Goal: Task Accomplishment & Management: Complete application form

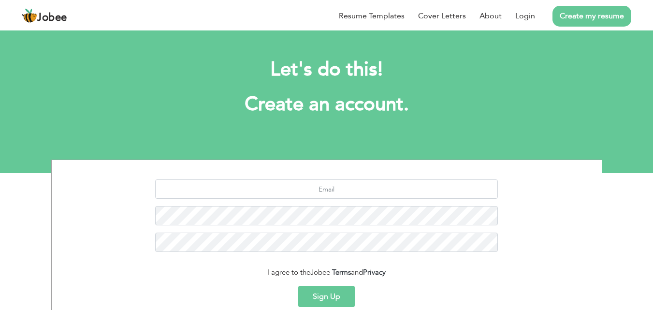
click at [327, 289] on button "Sign Up" at bounding box center [326, 296] width 57 height 21
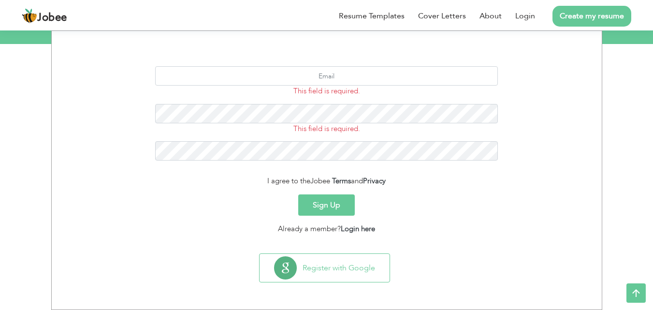
scroll to position [91, 0]
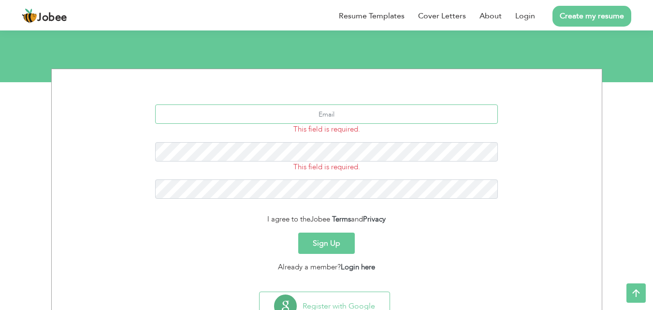
click at [331, 109] on input "text" at bounding box center [326, 113] width 343 height 19
type input "rizwan01107@gmail.com"
click at [325, 246] on button "Sign Up" at bounding box center [326, 243] width 57 height 21
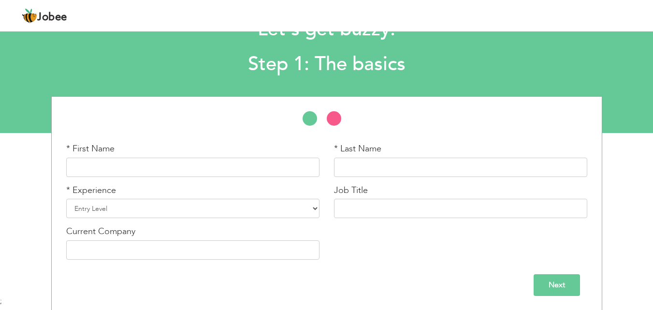
scroll to position [41, 0]
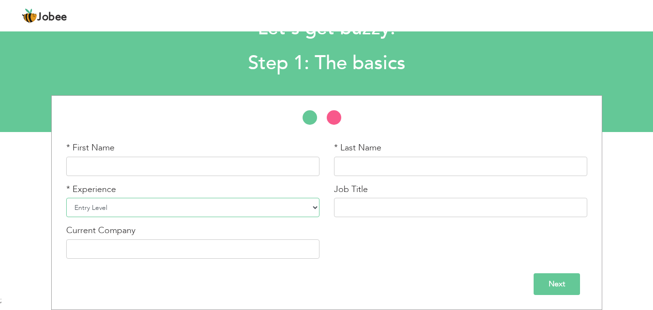
click at [314, 215] on select "Entry Level Less than 1 Year 1 Year 2 Years 3 Years 4 Years 5 Years 6 Years 7 Y…" at bounding box center [192, 207] width 253 height 19
click at [207, 175] on input "text" at bounding box center [192, 166] width 253 height 19
click at [431, 206] on input "text" at bounding box center [460, 207] width 253 height 19
click at [545, 278] on input "Next" at bounding box center [557, 284] width 46 height 22
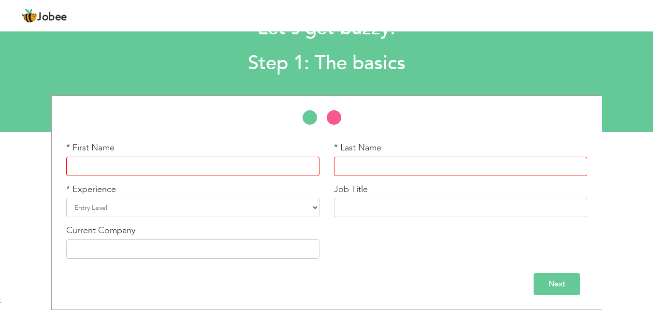
click at [545, 278] on input "Next" at bounding box center [557, 284] width 46 height 22
click at [143, 164] on input "text" at bounding box center [192, 166] width 253 height 19
type input "[DEMOGRAPHIC_DATA]"
click at [402, 165] on input "text" at bounding box center [460, 166] width 253 height 19
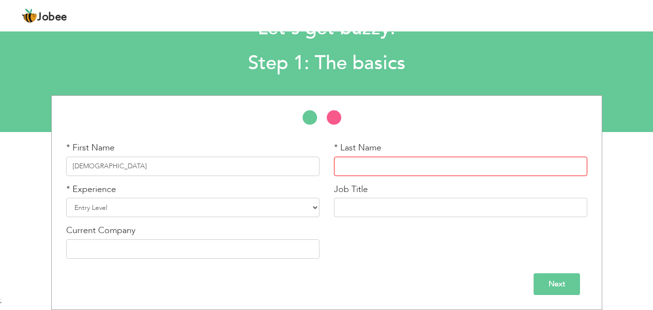
type input "E"
type input "[PERSON_NAME]"
click at [315, 207] on select "Entry Level Less than 1 Year 1 Year 2 Years 3 Years 4 Years 5 Years 6 Years 7 Y…" at bounding box center [192, 207] width 253 height 19
click at [66, 198] on select "Entry Level Less than 1 Year 1 Year 2 Years 3 Years 4 Years 5 Years 6 Years 7 Y…" at bounding box center [192, 207] width 253 height 19
click at [562, 285] on input "Next" at bounding box center [557, 284] width 46 height 22
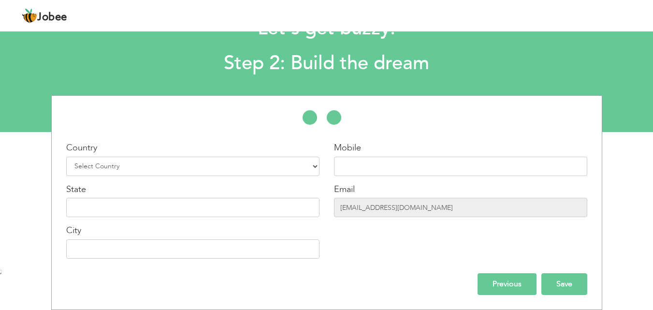
click at [563, 285] on input "Save" at bounding box center [564, 284] width 46 height 22
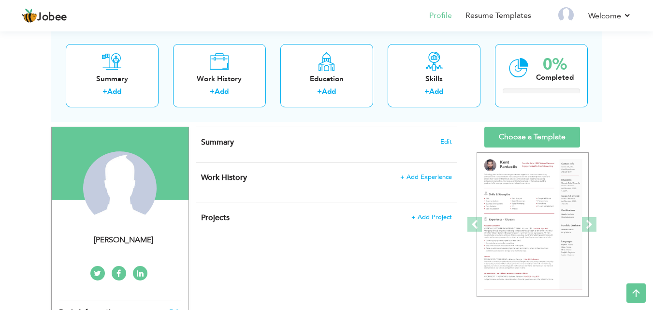
scroll to position [53, 0]
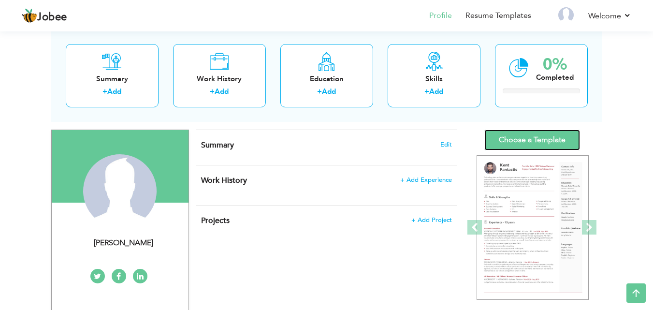
click at [519, 140] on link "Choose a Template" at bounding box center [532, 140] width 96 height 21
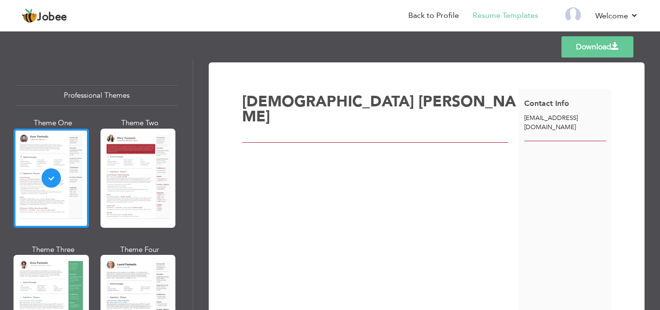
click at [360, 103] on span "[PERSON_NAME]" at bounding box center [379, 108] width 274 height 35
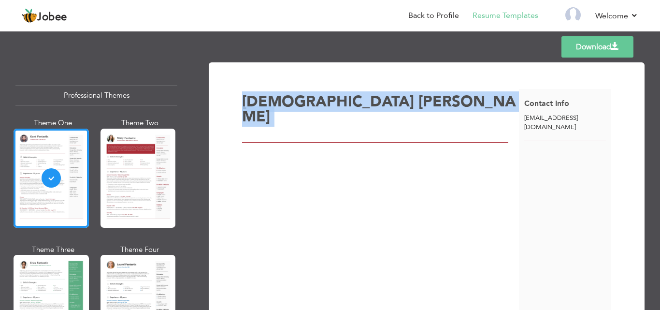
click at [360, 103] on span "[PERSON_NAME]" at bounding box center [379, 108] width 274 height 35
click at [359, 103] on span "[PERSON_NAME]" at bounding box center [379, 108] width 274 height 35
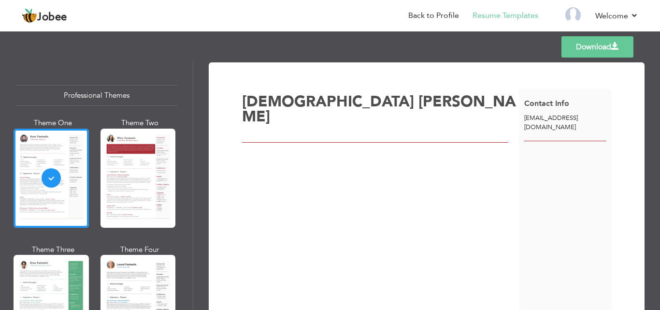
click at [482, 159] on div "[PERSON_NAME]" at bounding box center [380, 205] width 277 height 233
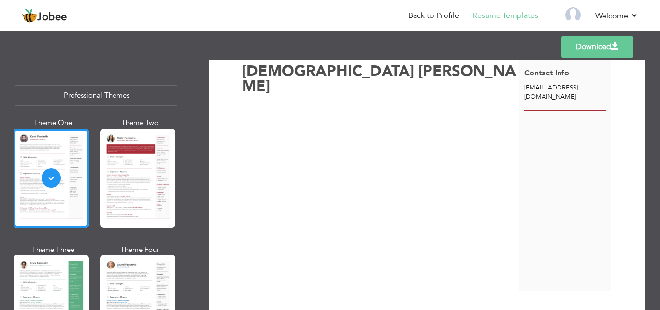
scroll to position [18, 0]
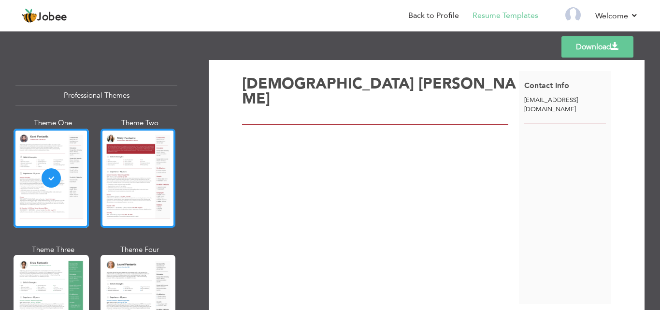
click at [121, 194] on div at bounding box center [138, 178] width 75 height 99
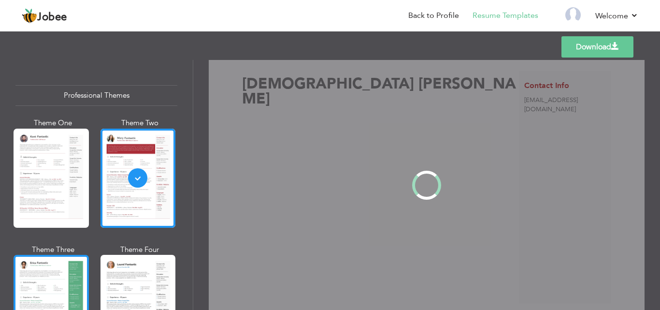
scroll to position [0, 0]
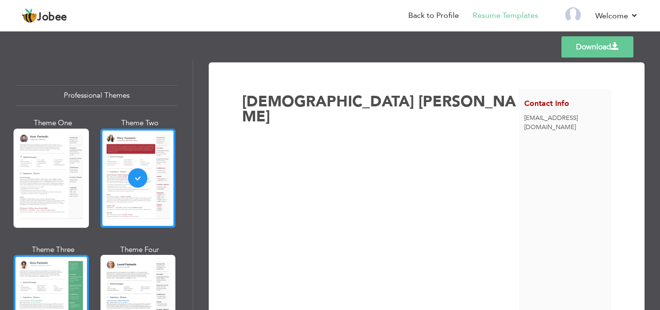
click at [47, 290] on div at bounding box center [51, 304] width 75 height 99
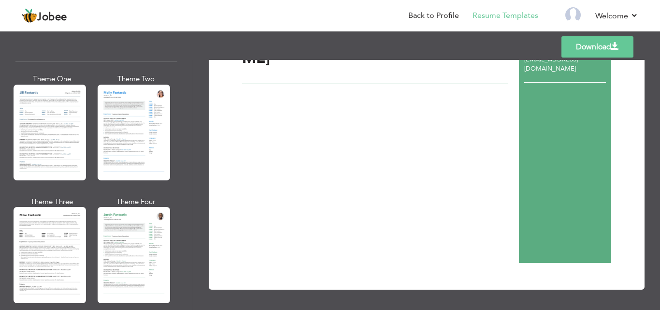
scroll to position [451, 0]
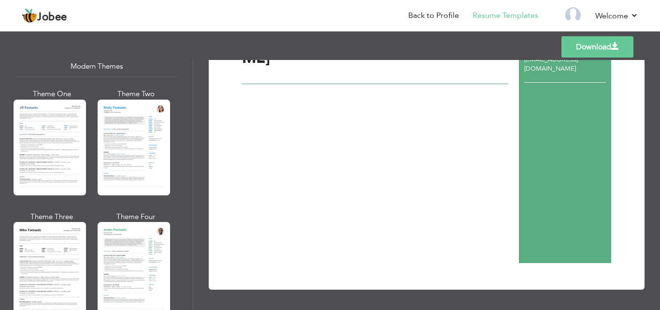
click at [206, 133] on div "Download [PERSON_NAME]" at bounding box center [426, 185] width 467 height 250
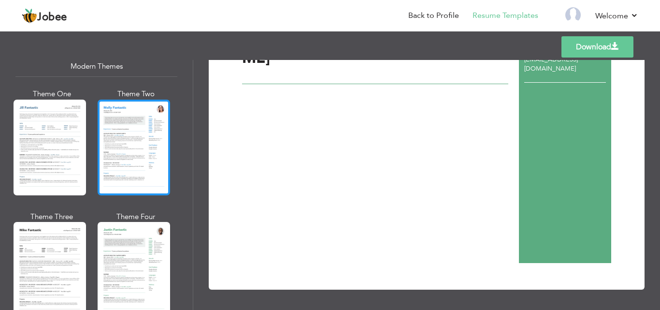
click at [145, 138] on div at bounding box center [134, 148] width 73 height 96
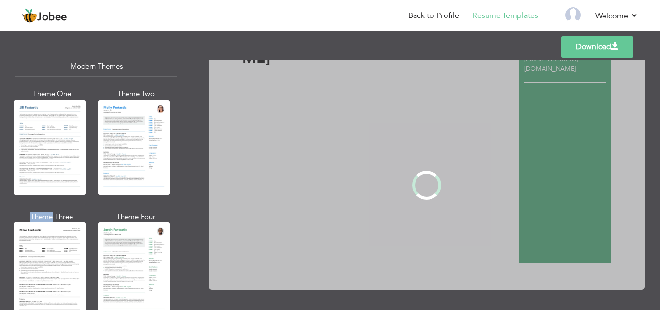
click at [145, 138] on div "Professional Themes Theme One Theme Two Theme Three Theme Four" at bounding box center [330, 185] width 660 height 250
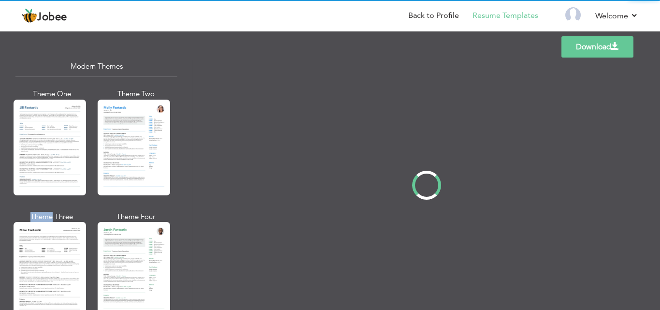
scroll to position [0, 0]
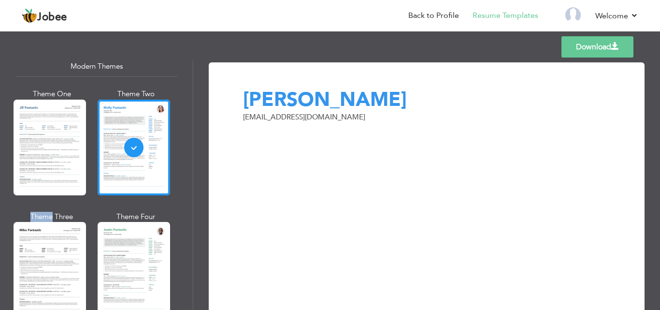
click at [608, 41] on link "Download" at bounding box center [598, 46] width 72 height 21
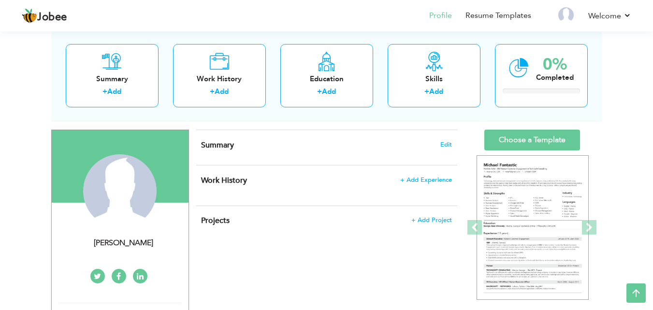
scroll to position [61, 0]
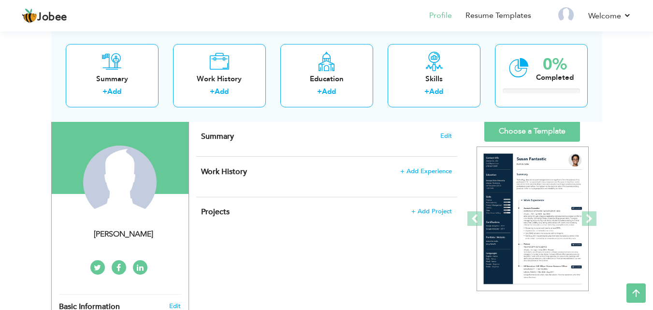
click at [650, 117] on div "View Resume Export PDF Profile Summary Public Link Experience Education Awards …" at bounding box center [326, 278] width 653 height 621
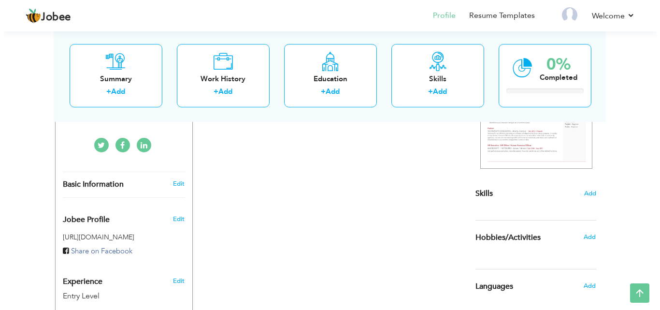
scroll to position [187, 0]
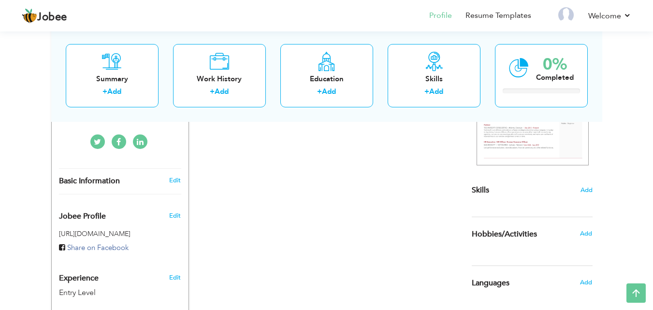
click at [652, 194] on div "View Resume Export PDF Profile Summary Public Link Experience Education Awards …" at bounding box center [326, 152] width 653 height 621
drag, startPoint x: 652, startPoint y: 196, endPoint x: 651, endPoint y: 230, distance: 33.9
click at [651, 230] on div "View Resume Export PDF Profile Summary Public Link Experience Education Awards …" at bounding box center [326, 152] width 653 height 621
click at [173, 178] on link "Edit" at bounding box center [175, 180] width 12 height 9
type input "Muhammad"
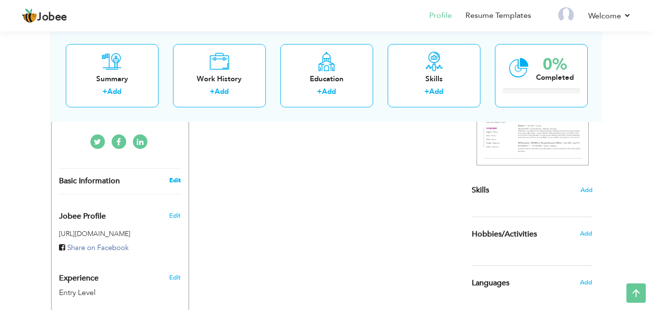
type input "Rizwan"
select select "number:1"
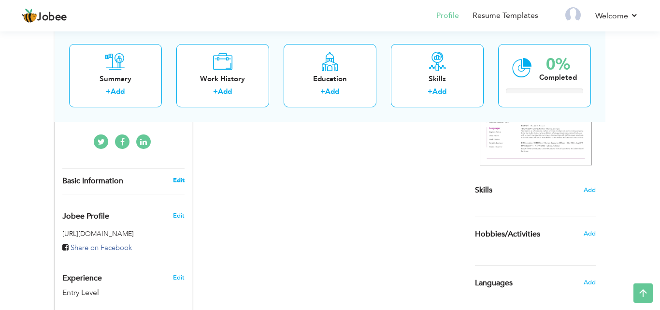
select select
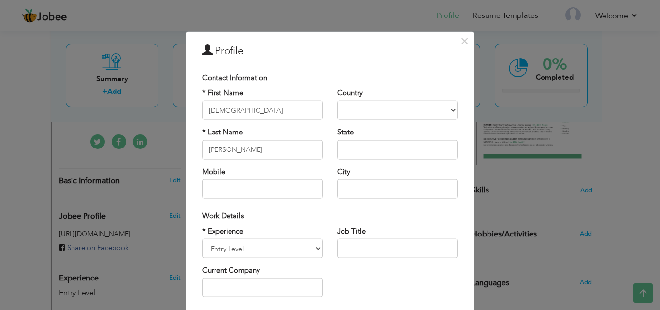
click at [111, 188] on div "× Profile Contact Information * First Name Muhammad * Last Name Aruba" at bounding box center [330, 155] width 660 height 310
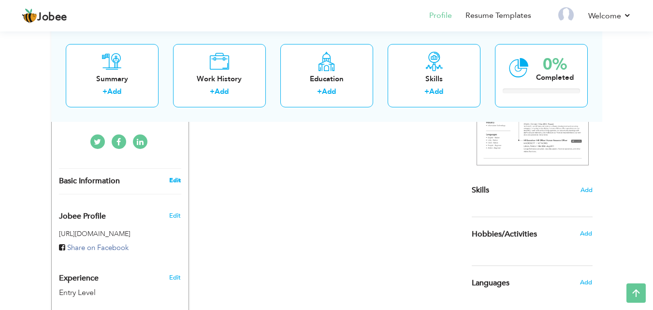
click at [175, 180] on link "Edit" at bounding box center [175, 180] width 12 height 9
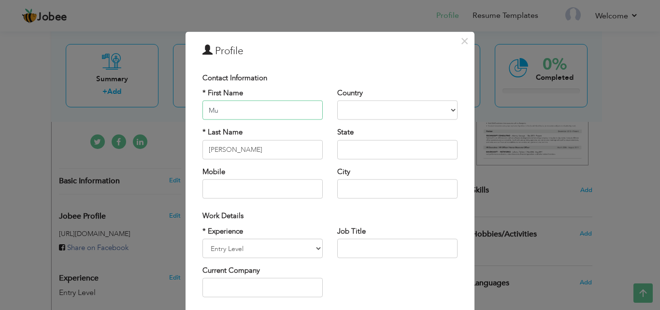
type input "M"
type input "h"
type input "Habib"
click at [244, 150] on input "Rizwan" at bounding box center [263, 149] width 120 height 19
type input "R"
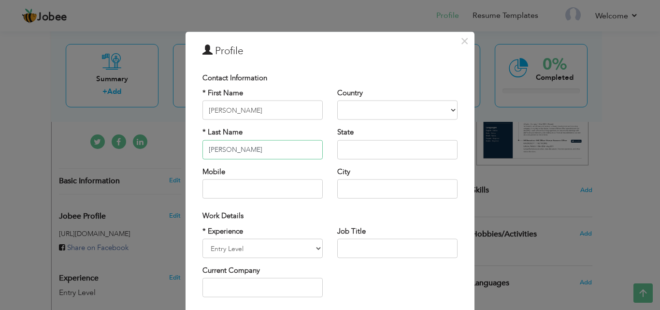
type input "Ullah"
click at [365, 109] on select "Afghanistan Albania Algeria American Samoa Andorra Angola Anguilla Antarctica A…" at bounding box center [397, 110] width 120 height 19
select select "number:166"
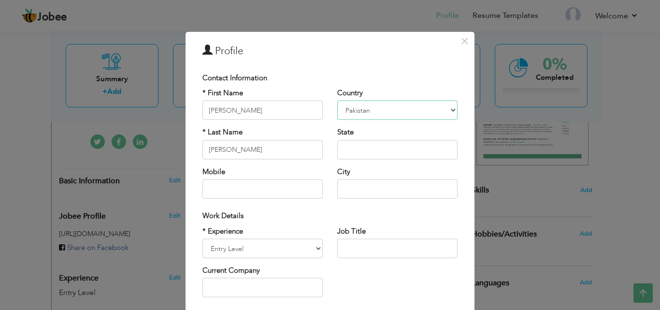
click at [337, 101] on select "Afghanistan Albania Algeria American Samoa Andorra Angola Anguilla Antarctica A…" at bounding box center [397, 110] width 120 height 19
click at [380, 146] on input "text" at bounding box center [397, 149] width 120 height 19
click at [254, 192] on input "text" at bounding box center [263, 188] width 120 height 19
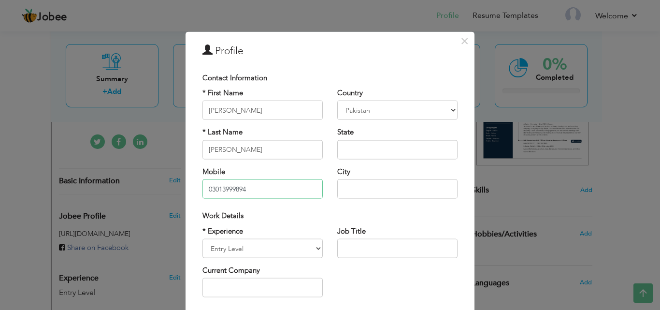
type input "03013999894"
click at [382, 192] on input "text" at bounding box center [397, 188] width 120 height 19
type input "k"
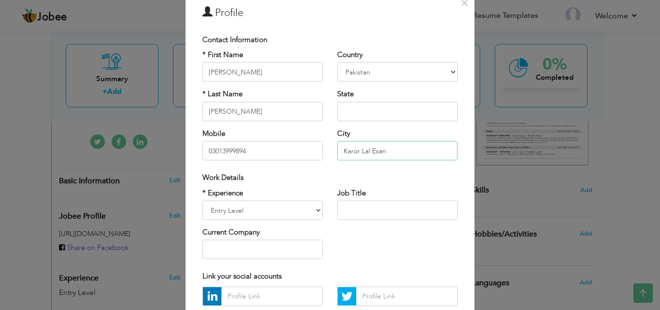
scroll to position [0, 0]
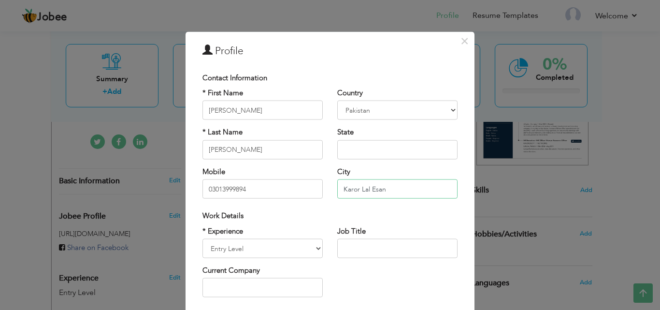
type input "Karor Lal Esan"
click at [356, 155] on input "text" at bounding box center [397, 149] width 120 height 19
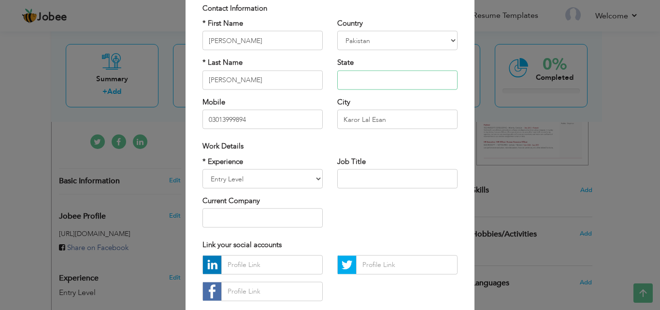
scroll to position [126, 0]
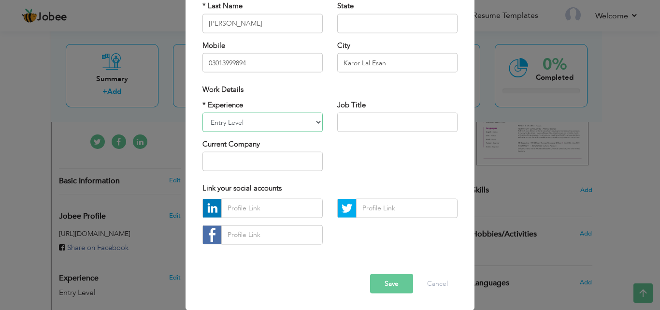
click at [314, 125] on select "Entry Level Less than 1 Year 1 Year 2 Years 3 Years 4 Years 5 Years 6 Years 7 Y…" at bounding box center [263, 122] width 120 height 19
click at [346, 139] on div "Job Title" at bounding box center [397, 119] width 135 height 39
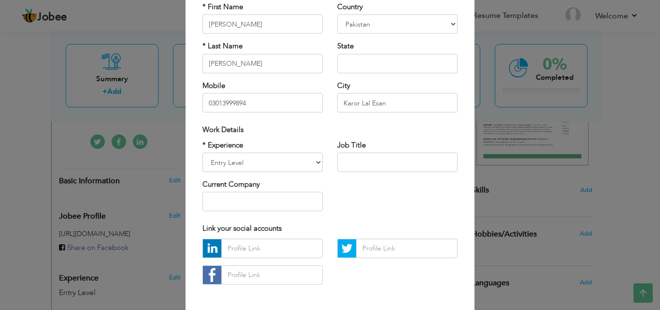
scroll to position [87, 0]
click at [356, 63] on input "text" at bounding box center [397, 62] width 120 height 19
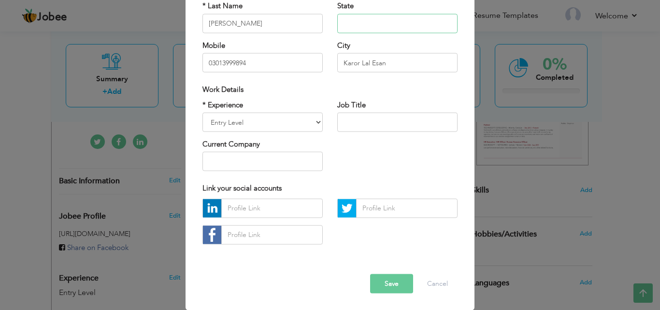
scroll to position [0, 0]
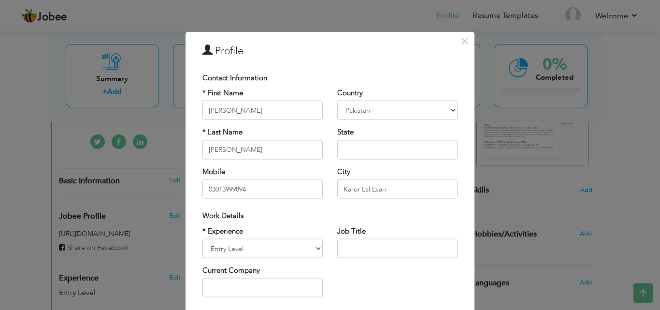
click at [540, 175] on div "× Profile Contact Information * First Name Habib * Last Name Ullah" at bounding box center [330, 155] width 660 height 310
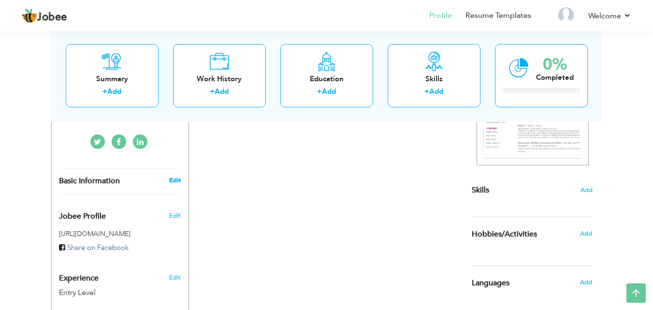
click at [175, 179] on link "Edit" at bounding box center [175, 180] width 12 height 9
type input "Muhammad"
type input "Rizwan"
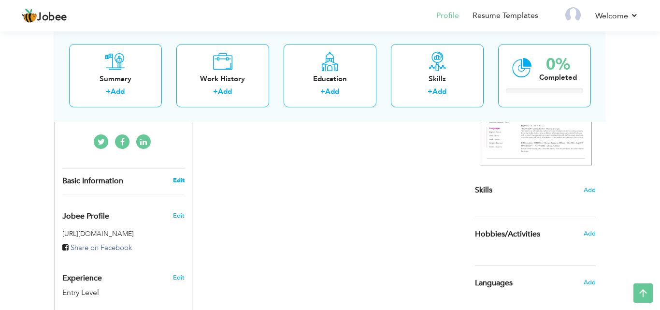
select select
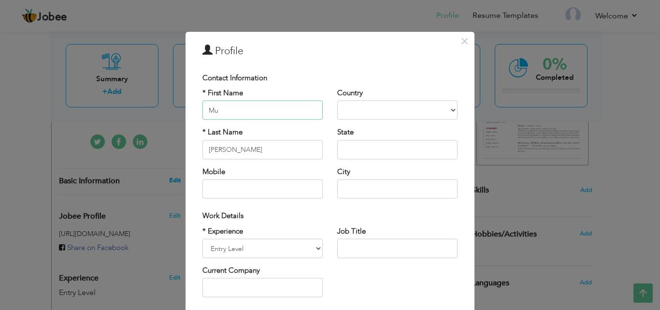
type input "M"
type input "Habib"
click at [235, 151] on input "Rizwan" at bounding box center [263, 149] width 120 height 19
type input "R"
type input "Ullah"
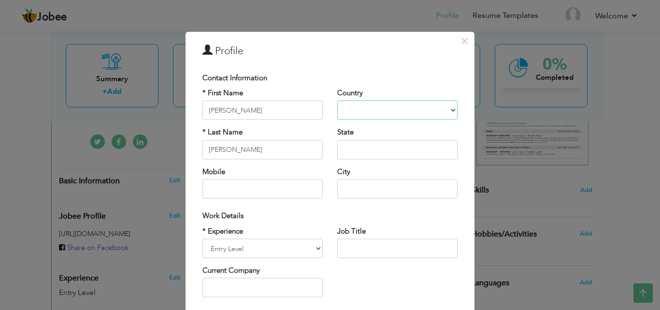
click at [446, 111] on select "Afghanistan Albania Algeria American Samoa Andorra Angola Anguilla Antarctica A…" at bounding box center [397, 110] width 120 height 19
select select "number:166"
click at [337, 101] on select "Afghanistan Albania Algeria American Samoa Andorra Angola Anguilla Antarctica A…" at bounding box center [397, 110] width 120 height 19
click at [248, 187] on input "text" at bounding box center [263, 188] width 120 height 19
type input "03013999894"
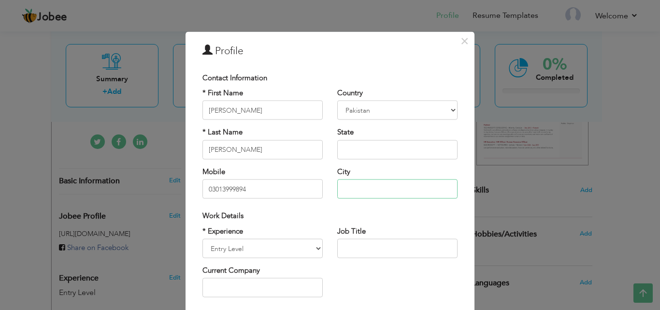
click at [346, 187] on input "text" at bounding box center [397, 188] width 120 height 19
type input "Karor Lal Esan"
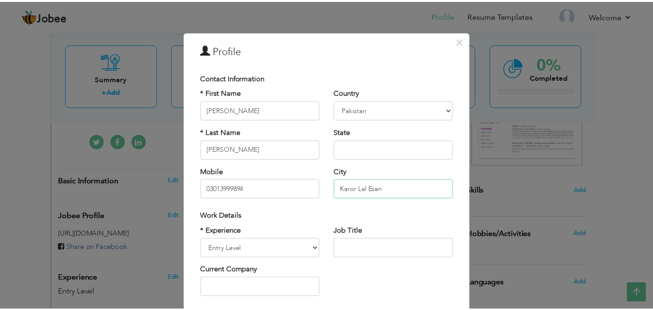
scroll to position [126, 0]
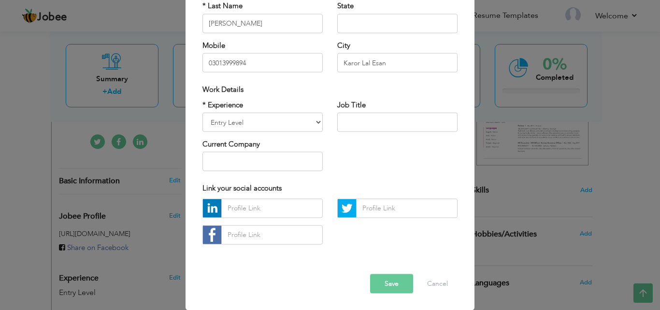
click at [396, 275] on button "Save" at bounding box center [391, 283] width 43 height 19
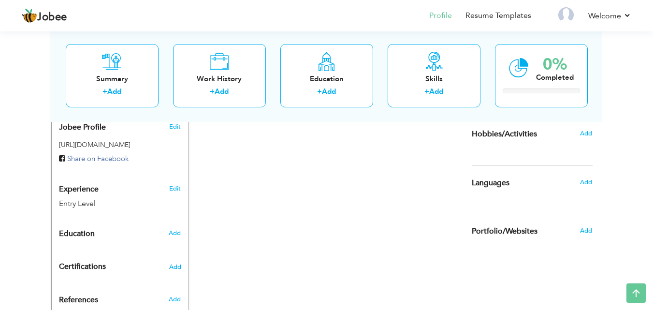
scroll to position [275, 0]
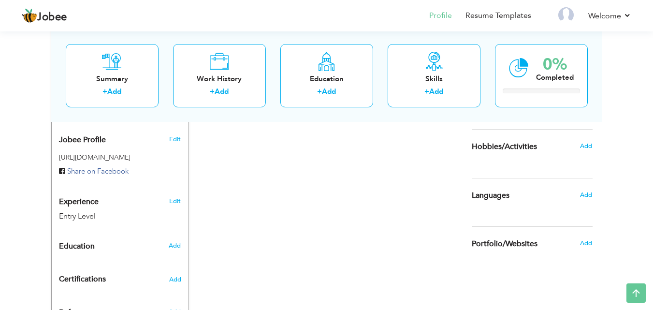
click at [183, 246] on div "Add" at bounding box center [176, 245] width 23 height 18
radio input "true"
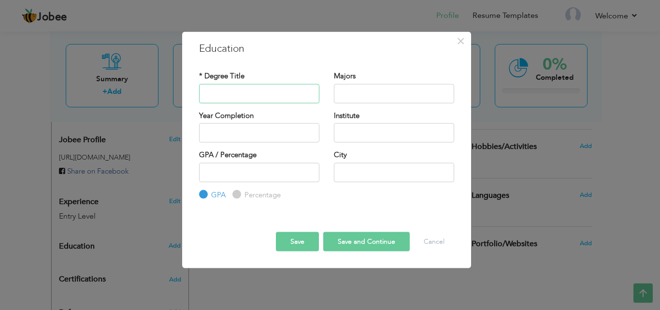
type input "b"
type input "BBA"
click at [353, 95] on input "text" at bounding box center [394, 93] width 120 height 19
type input "Marketing"
type input "2025"
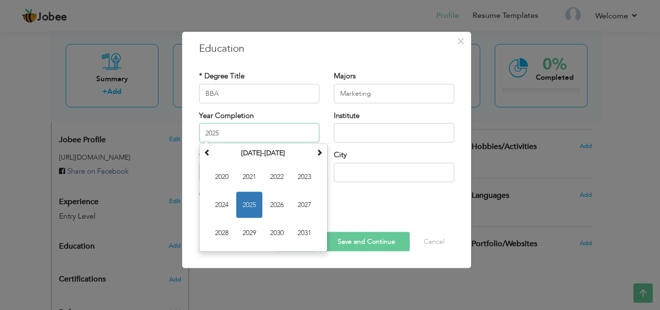
click at [263, 132] on input "2025" at bounding box center [259, 132] width 120 height 19
click at [248, 202] on span "2025" at bounding box center [249, 205] width 26 height 26
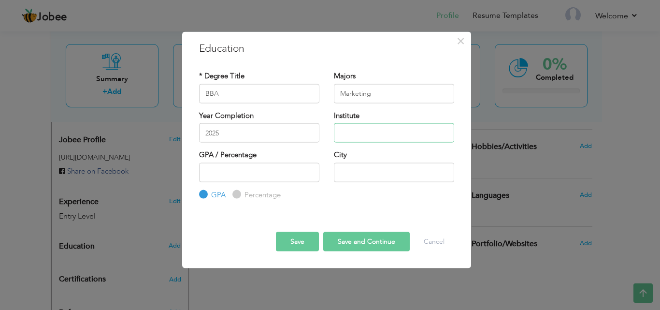
click at [344, 136] on input "text" at bounding box center [394, 132] width 120 height 19
click at [307, 174] on input "-1" at bounding box center [259, 171] width 120 height 19
click at [307, 174] on input "-2" at bounding box center [259, 171] width 120 height 19
click at [309, 169] on input "-1" at bounding box center [259, 171] width 120 height 19
click at [309, 169] on input "0" at bounding box center [259, 171] width 120 height 19
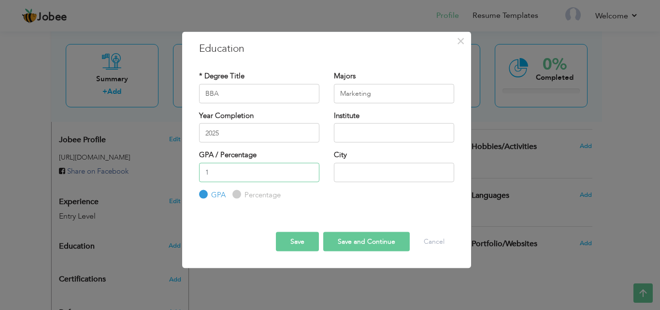
type input "1"
click at [309, 169] on input "1" at bounding box center [259, 171] width 120 height 19
click at [250, 175] on input "1" at bounding box center [259, 171] width 120 height 19
type input "3.14"
click at [348, 175] on input "text" at bounding box center [394, 171] width 120 height 19
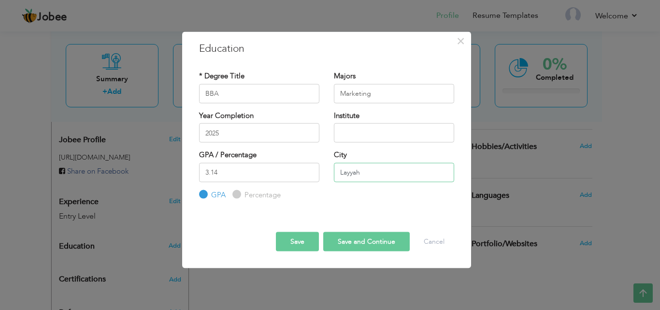
type input "Layyah"
click at [350, 132] on input "text" at bounding box center [394, 132] width 120 height 19
type input "B"
type input "University of Layyah"
click at [357, 239] on button "Save and Continue" at bounding box center [366, 241] width 87 height 19
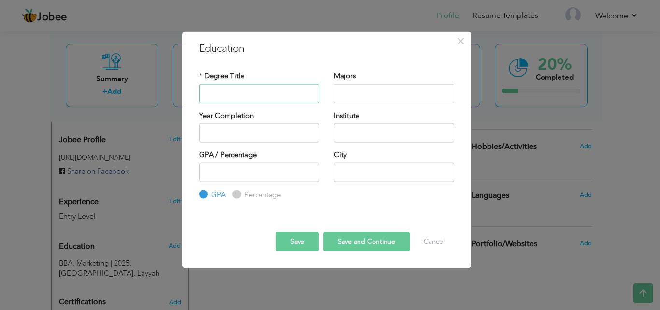
click at [225, 99] on input "text" at bounding box center [259, 93] width 120 height 19
type input "BBA"
click at [354, 88] on input "text" at bounding box center [394, 93] width 120 height 19
type input "Marketing"
click at [283, 131] on input "text" at bounding box center [259, 132] width 120 height 19
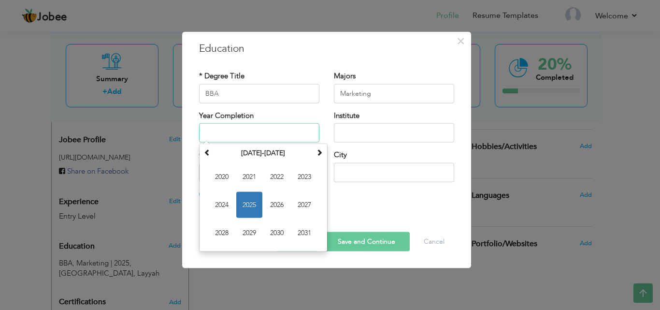
click at [249, 199] on span "2025" at bounding box center [249, 205] width 26 height 26
type input "2025"
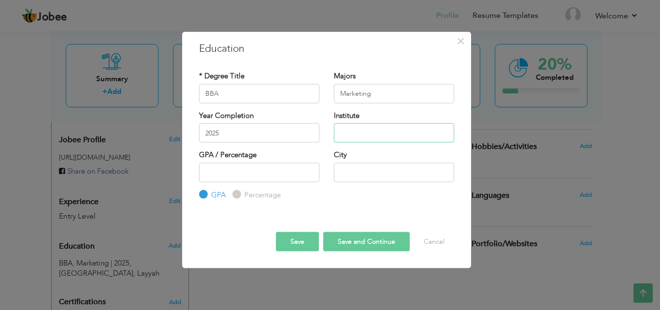
click at [351, 134] on input "text" at bounding box center [394, 132] width 120 height 19
type input "university of Layyah"
click at [256, 171] on input "number" at bounding box center [259, 171] width 120 height 19
type input "3.14"
click at [364, 177] on input "text" at bounding box center [394, 171] width 120 height 19
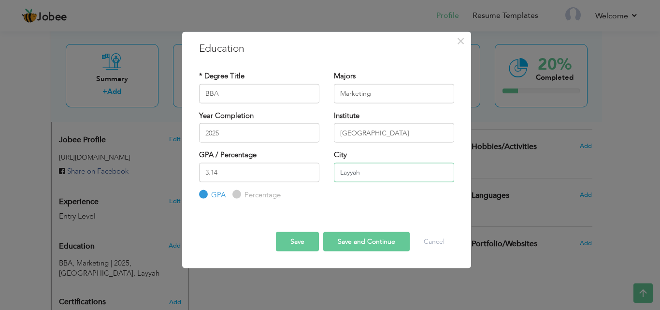
type input "Layyah"
click at [298, 238] on button "Save" at bounding box center [297, 241] width 43 height 19
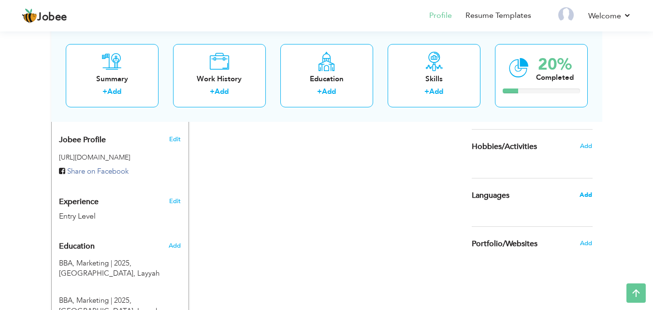
click at [585, 196] on span "Add" at bounding box center [586, 194] width 13 height 9
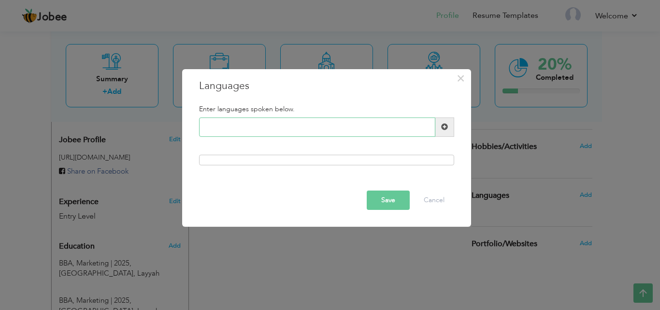
click at [257, 122] on input "text" at bounding box center [317, 126] width 236 height 19
type input "Urdu"
click at [385, 196] on button "Save" at bounding box center [388, 199] width 43 height 19
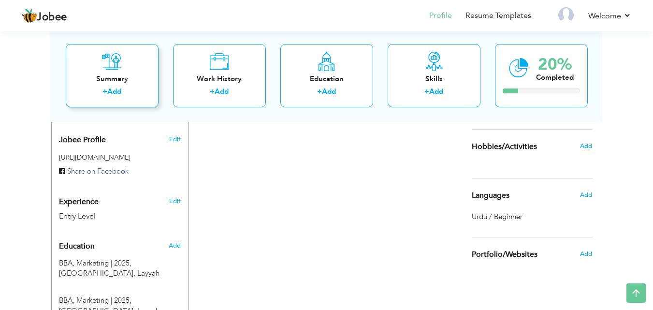
click at [124, 73] on div "Summary + Add" at bounding box center [112, 75] width 93 height 63
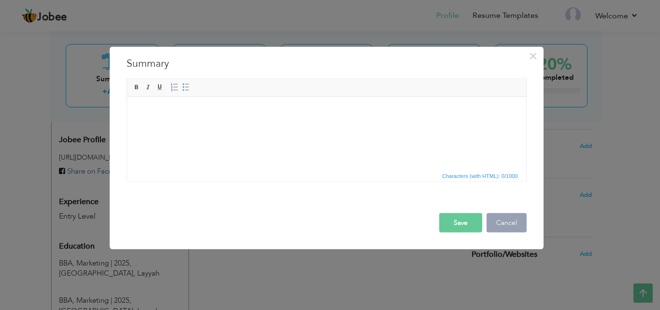
click at [509, 225] on button "Cancel" at bounding box center [507, 222] width 40 height 19
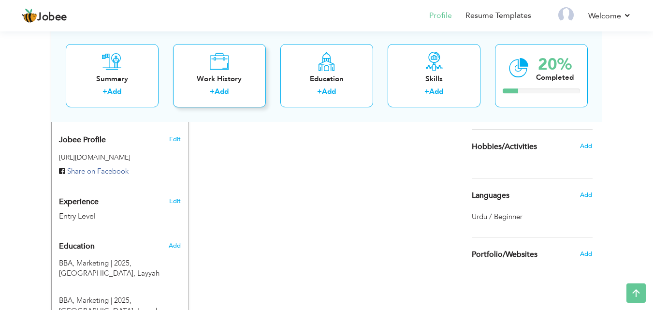
click at [217, 68] on icon at bounding box center [219, 60] width 20 height 19
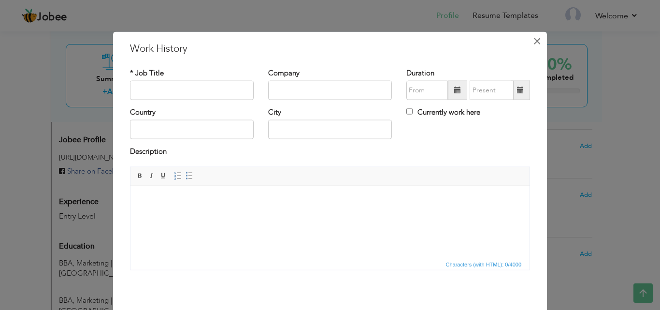
click at [533, 40] on span "×" at bounding box center [537, 40] width 8 height 17
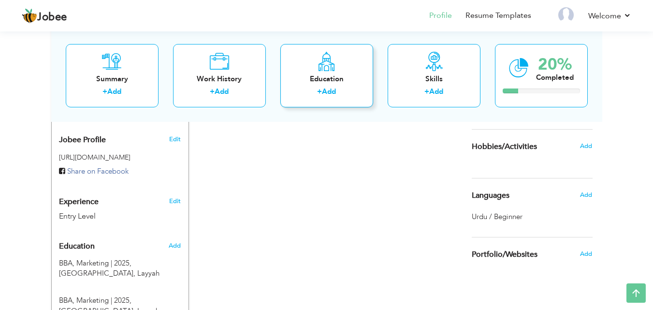
click at [336, 82] on div "Education" at bounding box center [326, 78] width 77 height 10
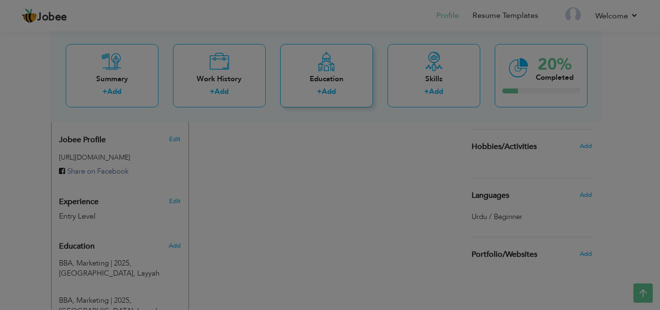
click at [336, 82] on body "Jobee Profile Resume Templates Resume Templates Cover Letters About My Resume W…" at bounding box center [330, 79] width 660 height 708
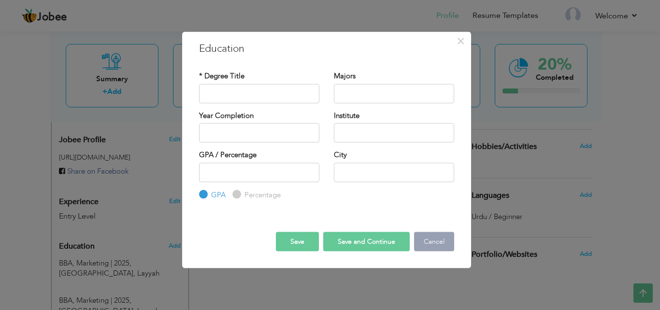
click at [431, 238] on button "Cancel" at bounding box center [434, 241] width 40 height 19
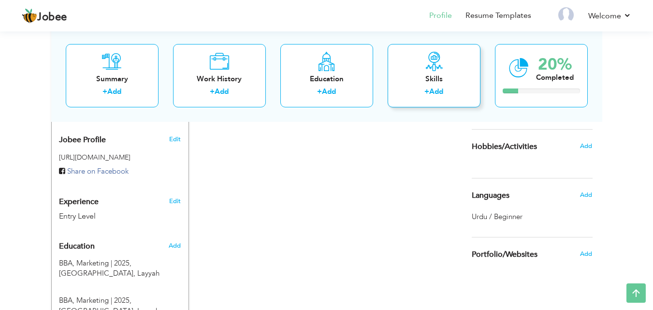
click at [421, 75] on div "Skills" at bounding box center [433, 78] width 77 height 10
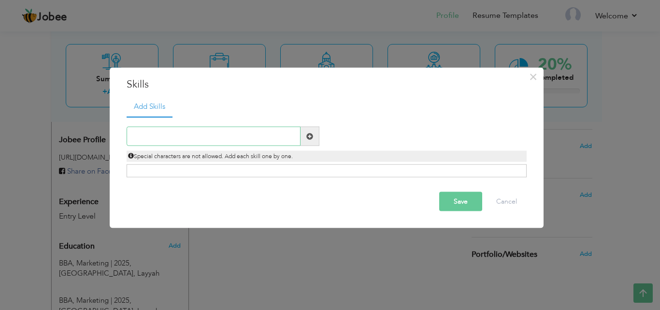
type input "a"
type input "Leadership"
click at [308, 134] on span at bounding box center [310, 135] width 7 height 7
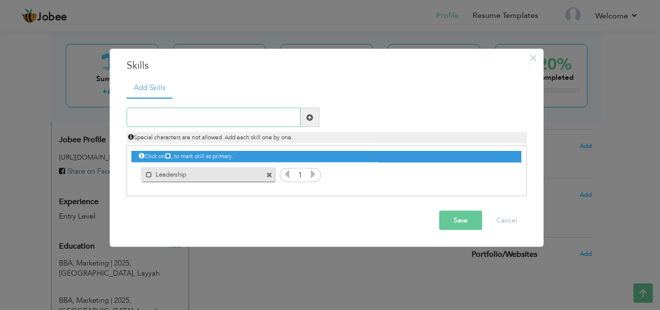
click at [172, 119] on input "text" at bounding box center [214, 117] width 174 height 19
type input "c"
type input "Communication"
click at [311, 117] on span at bounding box center [310, 117] width 7 height 7
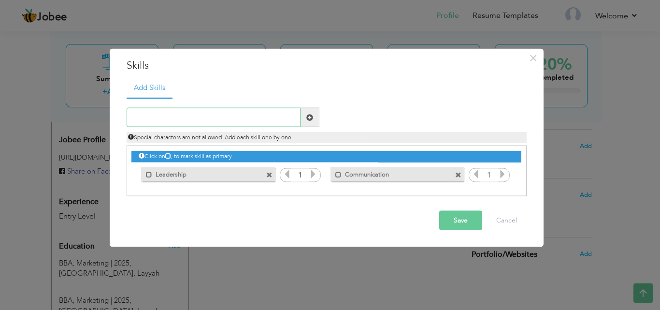
click at [153, 119] on input "text" at bounding box center [214, 117] width 174 height 19
type input "Problem Solving"
click at [310, 116] on span at bounding box center [310, 117] width 7 height 7
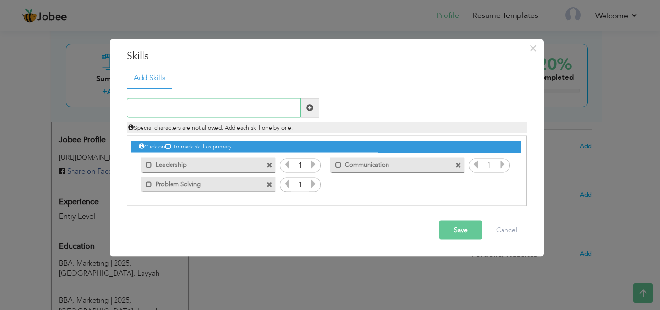
click at [195, 106] on input "text" at bounding box center [214, 107] width 174 height 19
type input "Strategic Planning"
click at [312, 105] on span at bounding box center [310, 107] width 7 height 7
click at [238, 107] on input "text" at bounding box center [214, 107] width 174 height 19
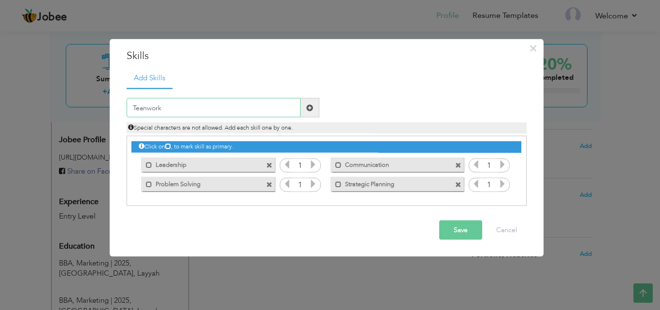
click at [145, 107] on input "Teanwork" at bounding box center [214, 107] width 174 height 19
type input "Teamwork"
click at [309, 105] on span at bounding box center [310, 107] width 7 height 7
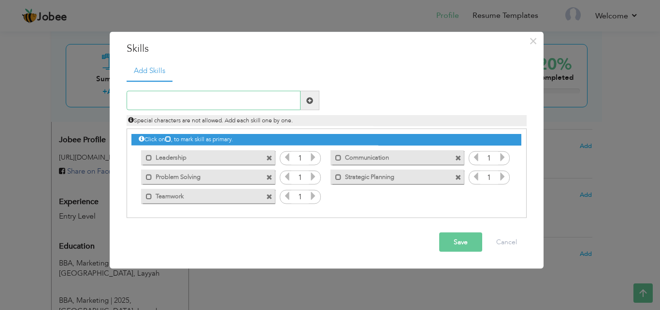
click at [165, 93] on input "text" at bounding box center [214, 100] width 174 height 19
type input "Time Management"
click at [310, 97] on span at bounding box center [310, 100] width 7 height 7
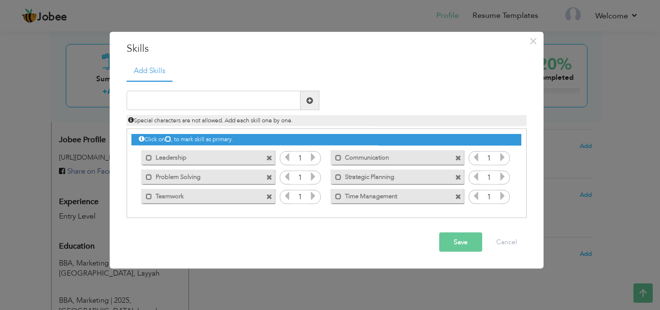
click at [460, 240] on button "Save" at bounding box center [460, 242] width 43 height 19
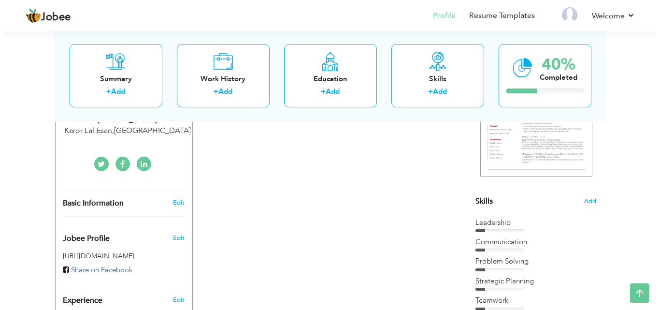
scroll to position [173, 0]
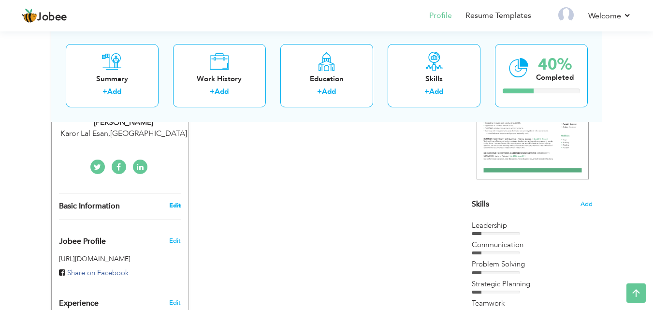
click at [177, 204] on link "Edit" at bounding box center [175, 205] width 12 height 9
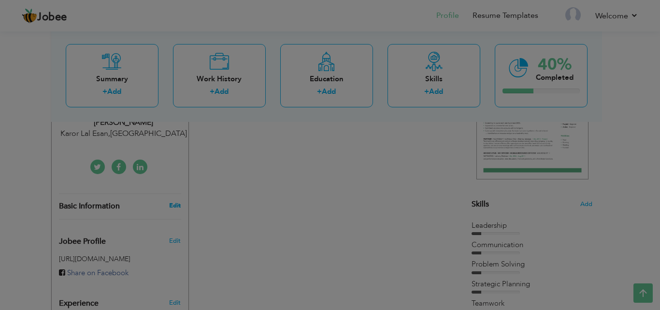
scroll to position [0, 0]
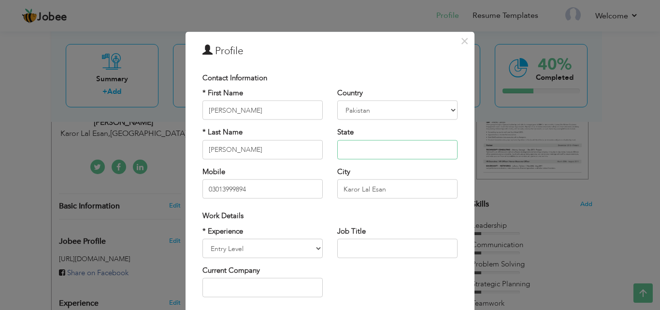
click at [353, 146] on input "text" at bounding box center [397, 149] width 120 height 19
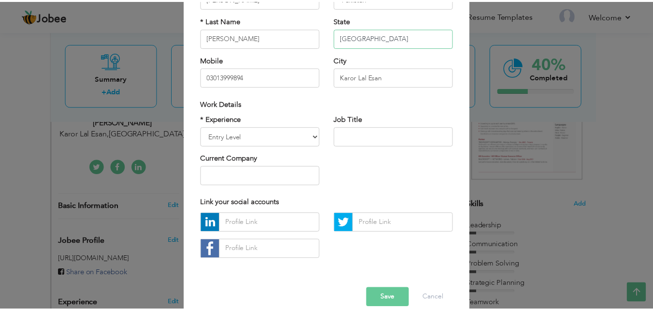
scroll to position [113, 0]
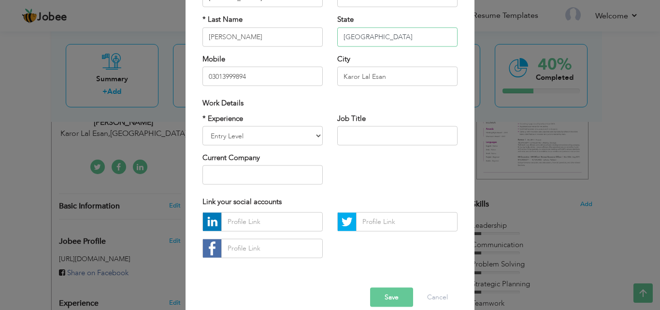
type input "Punjab"
click at [393, 294] on button "Save" at bounding box center [391, 296] width 43 height 19
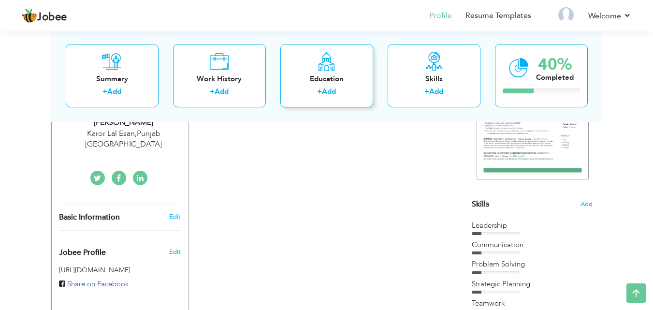
click at [334, 82] on div "Education" at bounding box center [326, 78] width 77 height 10
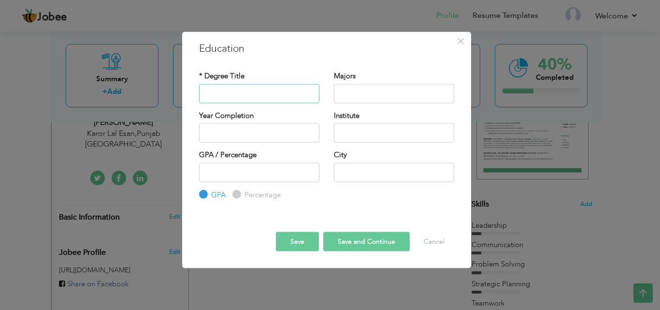
click at [252, 91] on input "text" at bounding box center [259, 93] width 120 height 19
type input "BBA"
click at [375, 94] on input "text" at bounding box center [394, 93] width 120 height 19
type input "Marketing"
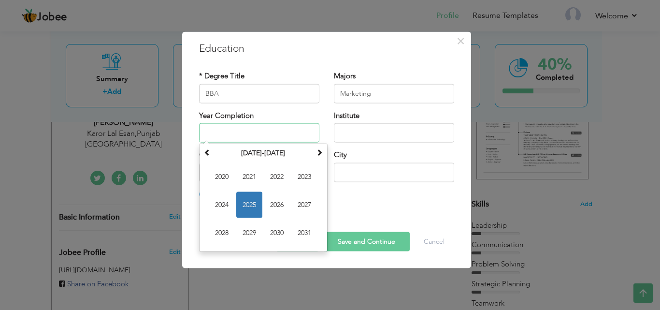
click at [273, 133] on input "text" at bounding box center [259, 132] width 120 height 19
click at [246, 200] on span "2025" at bounding box center [249, 205] width 26 height 26
type input "2025"
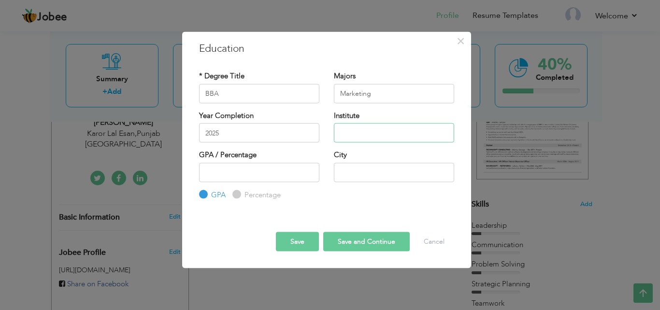
click at [385, 137] on input "text" at bounding box center [394, 132] width 120 height 19
type input "university of Layyah"
click at [291, 167] on input "number" at bounding box center [259, 171] width 120 height 19
click at [263, 175] on input "number" at bounding box center [259, 171] width 120 height 19
type input "4"
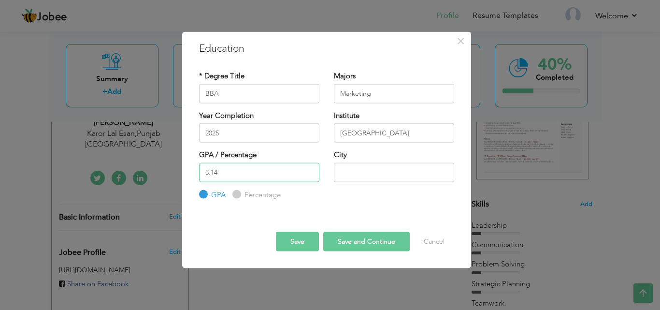
type input "3.14"
click at [352, 172] on input "text" at bounding box center [394, 171] width 120 height 19
type input "Layyah"
click at [295, 240] on button "Save" at bounding box center [297, 241] width 43 height 19
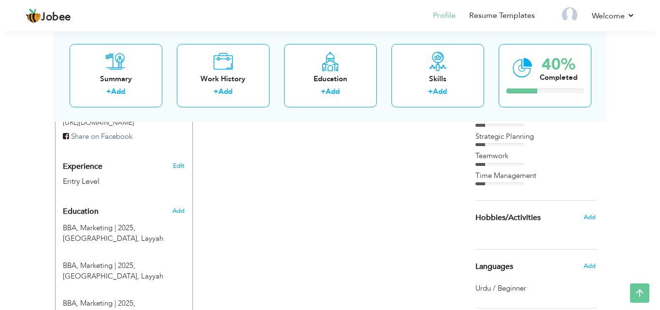
scroll to position [323, 0]
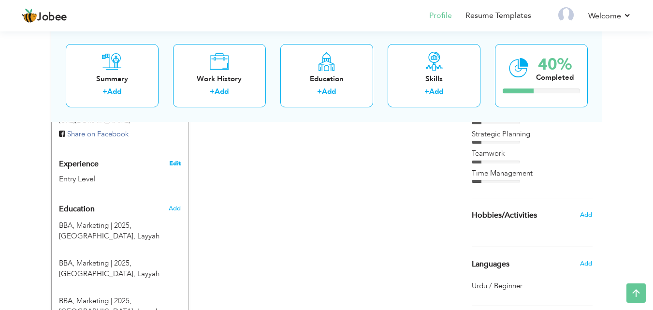
click at [173, 159] on link "Edit" at bounding box center [175, 163] width 12 height 9
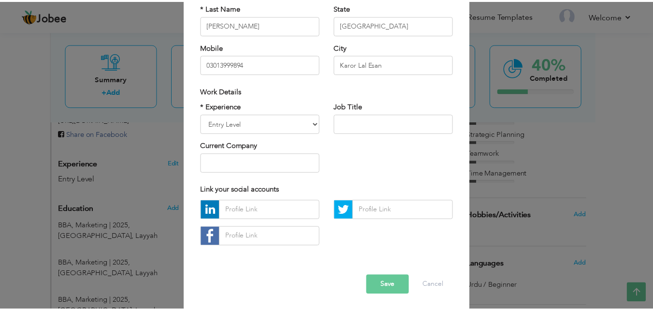
scroll to position [126, 0]
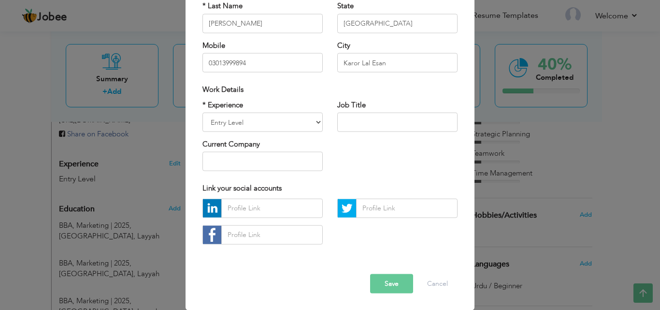
click at [390, 280] on button "Save" at bounding box center [391, 283] width 43 height 19
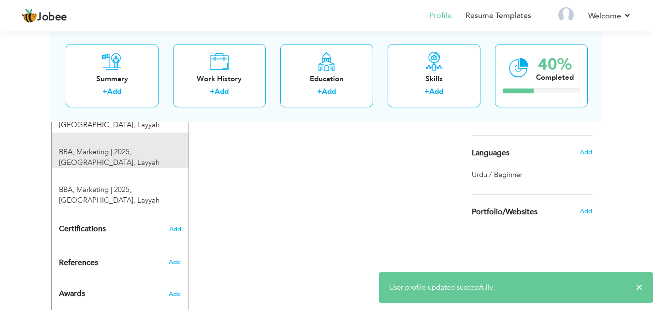
scroll to position [436, 0]
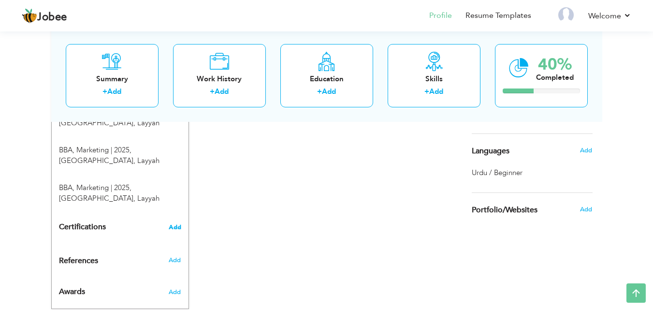
click at [174, 224] on span "Add" at bounding box center [175, 227] width 13 height 7
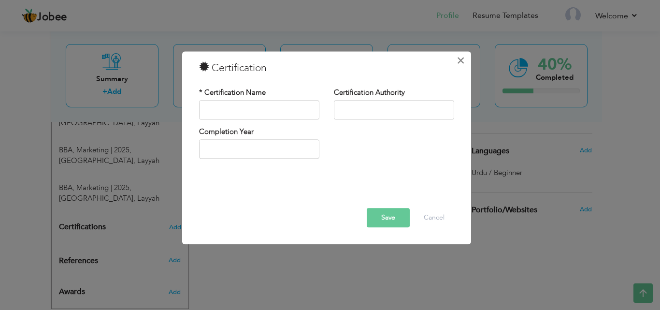
click at [461, 56] on span "×" at bounding box center [461, 60] width 8 height 17
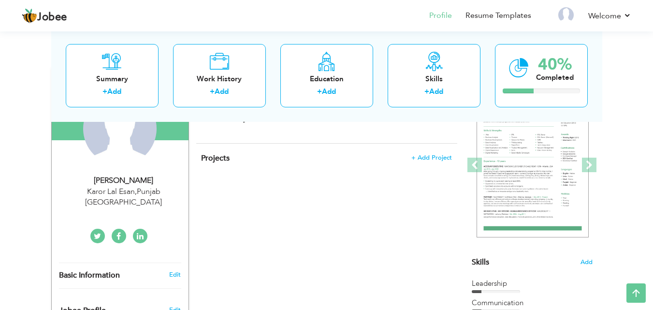
scroll to position [112, 0]
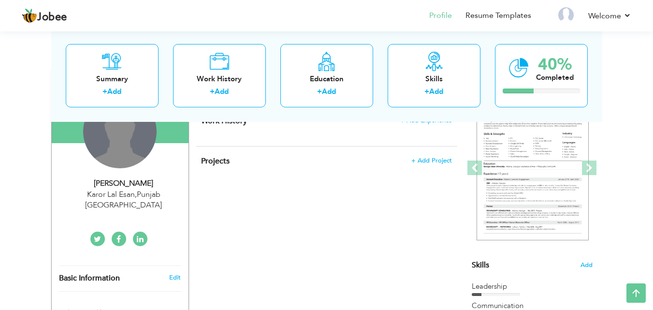
click at [114, 141] on div "Change Remove" at bounding box center [119, 131] width 73 height 73
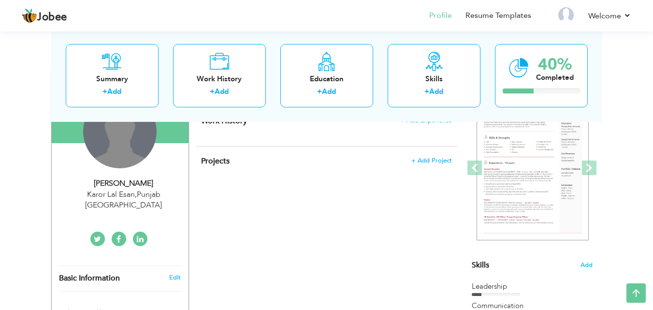
click at [147, 128] on div "Change Remove" at bounding box center [119, 131] width 73 height 73
click at [130, 133] on div "Change Remove" at bounding box center [119, 131] width 73 height 73
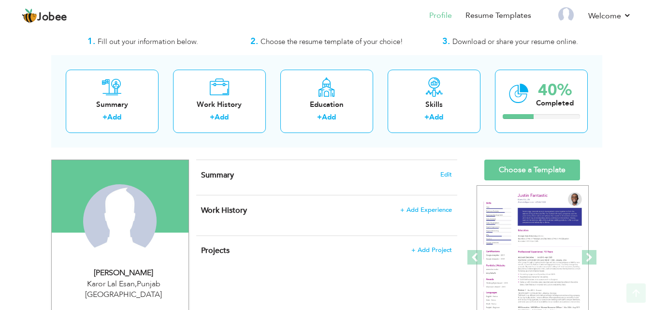
scroll to position [22, 0]
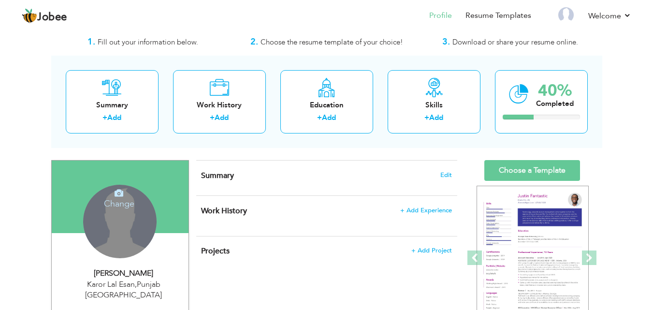
click at [118, 210] on div "Change Remove" at bounding box center [119, 221] width 73 height 73
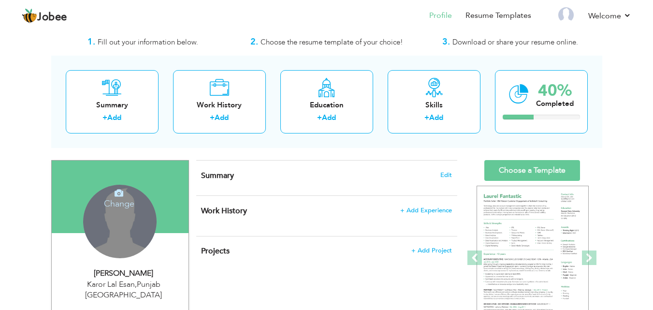
click at [118, 210] on div "Change Remove" at bounding box center [119, 221] width 73 height 73
click at [115, 197] on icon at bounding box center [119, 193] width 9 height 9
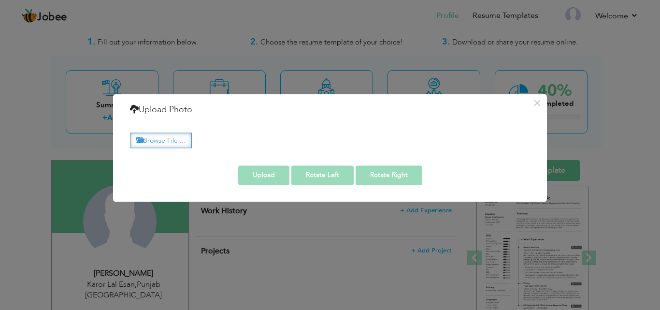
click at [174, 141] on label "Browse File ..." at bounding box center [161, 140] width 62 height 15
click at [0, 0] on input "Browse File ..." at bounding box center [0, 0] width 0 height 0
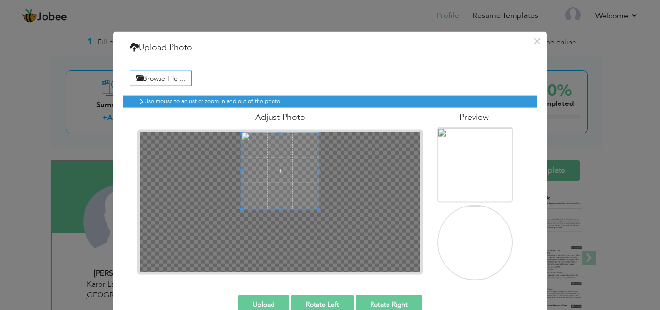
click at [279, 158] on span at bounding box center [280, 170] width 77 height 77
click at [269, 300] on button "Upload" at bounding box center [263, 303] width 51 height 19
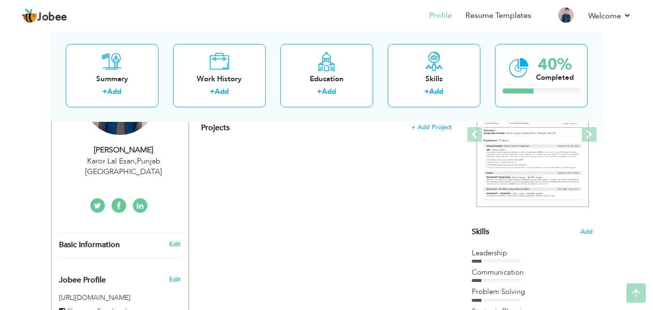
scroll to position [0, 0]
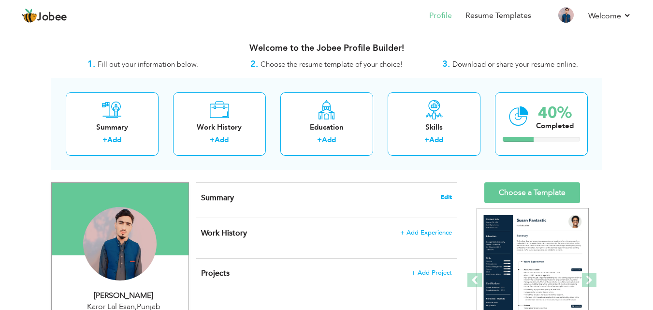
click at [444, 194] on span "Edit" at bounding box center [446, 197] width 12 height 7
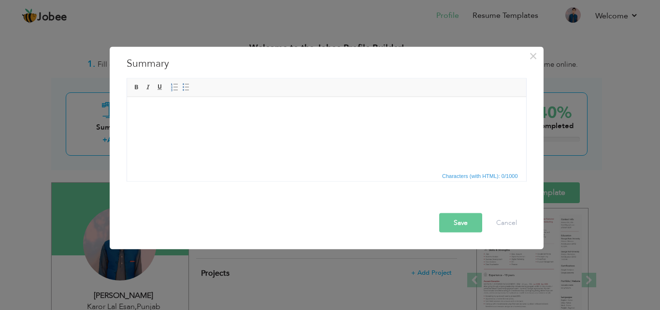
click at [209, 97] on html at bounding box center [326, 97] width 399 height 0
drag, startPoint x: 209, startPoint y: 118, endPoint x: 172, endPoint y: 121, distance: 37.3
click at [172, 121] on html at bounding box center [326, 111] width 399 height 29
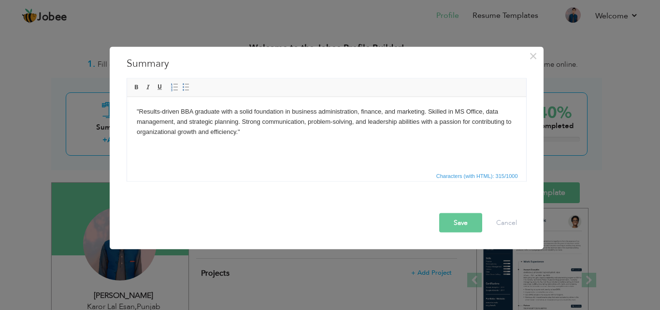
click at [245, 130] on body ""Results-driven BBA graduate with a solid foundation in business administration…" at bounding box center [326, 121] width 380 height 30
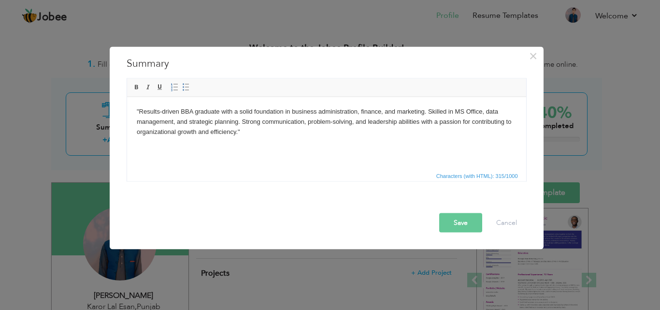
click at [460, 224] on button "Save" at bounding box center [460, 222] width 43 height 19
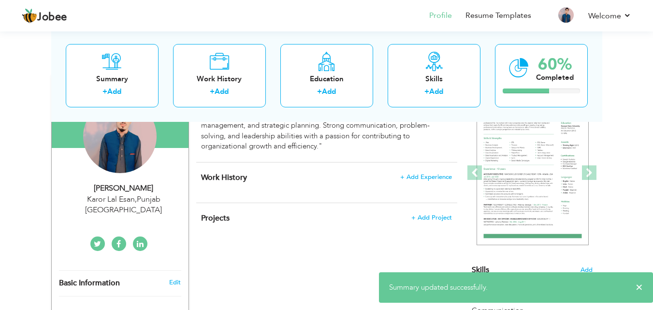
scroll to position [110, 0]
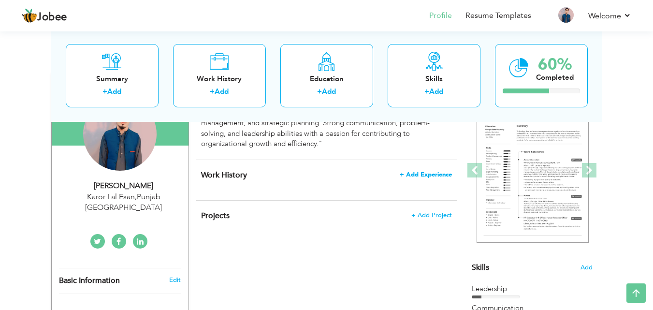
click at [424, 176] on span "+ Add Experience" at bounding box center [426, 174] width 52 height 7
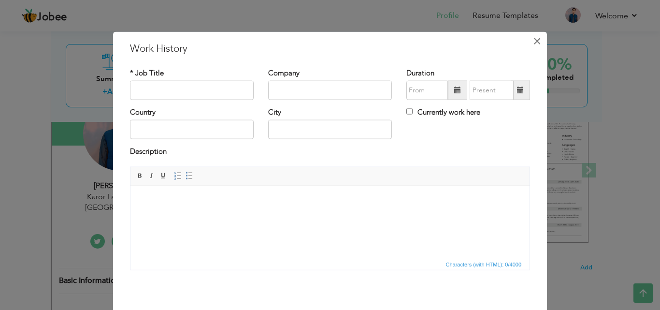
click at [533, 40] on span "×" at bounding box center [537, 40] width 8 height 17
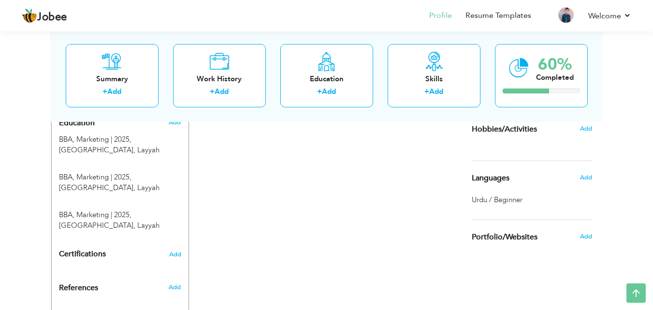
scroll to position [436, 0]
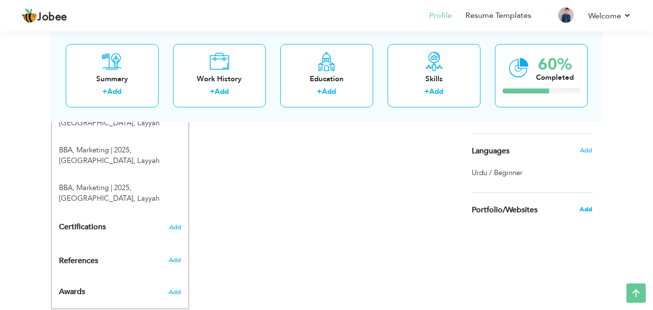
click at [585, 209] on span "Add" at bounding box center [586, 209] width 13 height 9
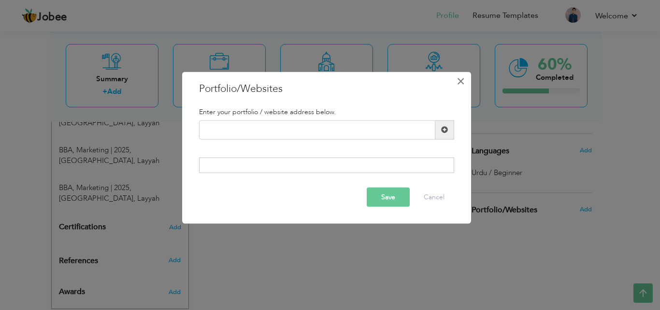
click at [463, 81] on span "×" at bounding box center [461, 80] width 8 height 17
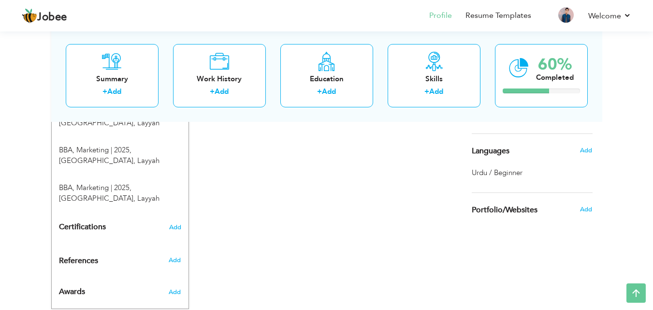
drag, startPoint x: 455, startPoint y: 146, endPoint x: 370, endPoint y: 152, distance: 84.8
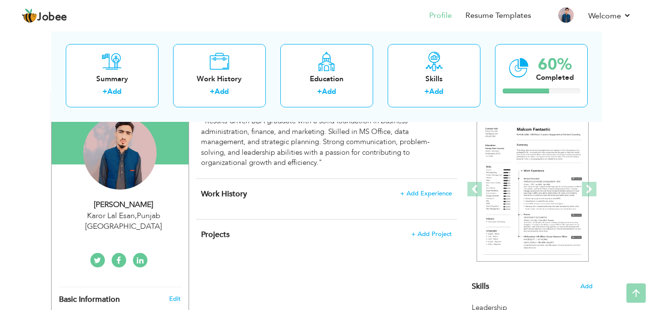
scroll to position [0, 0]
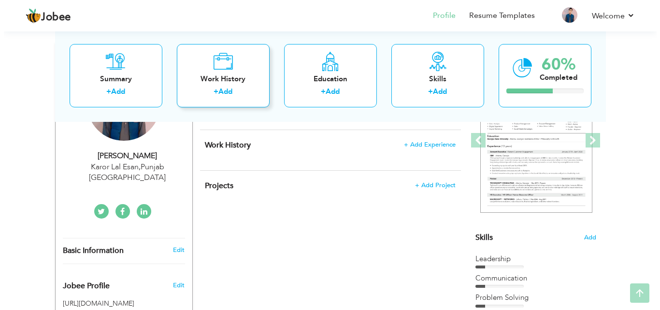
scroll to position [143, 0]
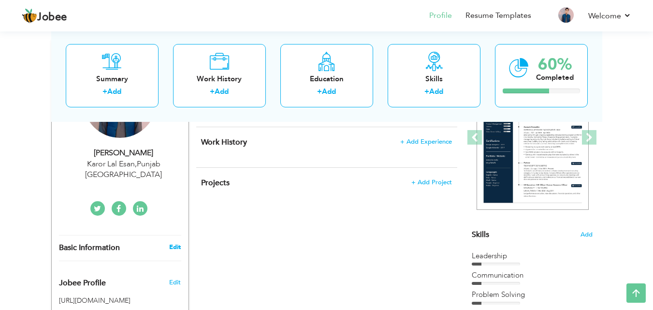
click at [171, 243] on link "Edit" at bounding box center [175, 247] width 12 height 9
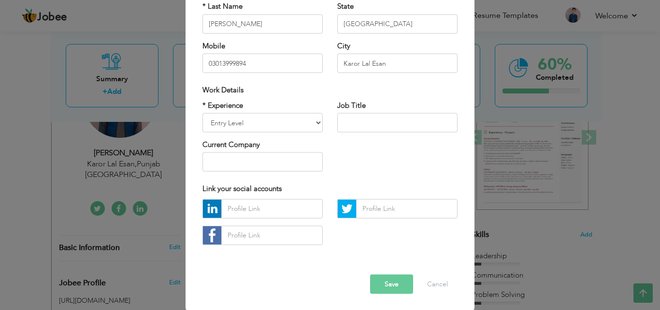
scroll to position [126, 0]
click at [386, 285] on button "Save" at bounding box center [391, 283] width 43 height 19
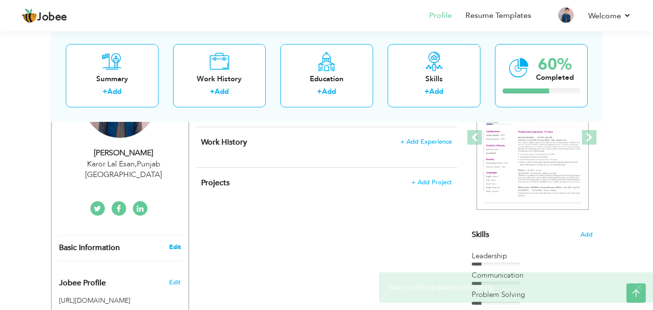
click at [175, 243] on link "Edit" at bounding box center [175, 247] width 12 height 9
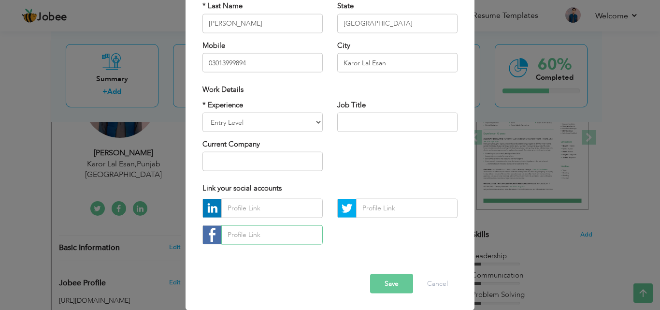
click at [279, 237] on input "text" at bounding box center [272, 234] width 102 height 19
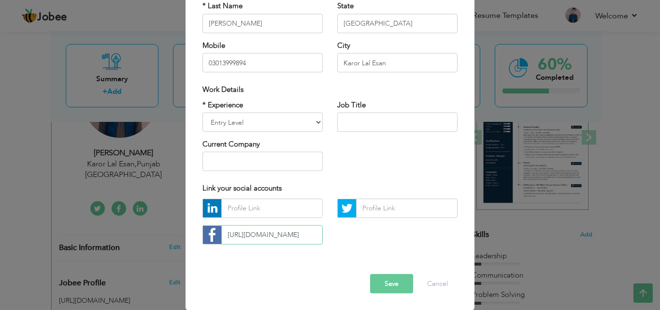
type input "https://www.facebook.com/share/1MDaPaKQiA/"
click at [385, 282] on button "Save" at bounding box center [391, 283] width 43 height 19
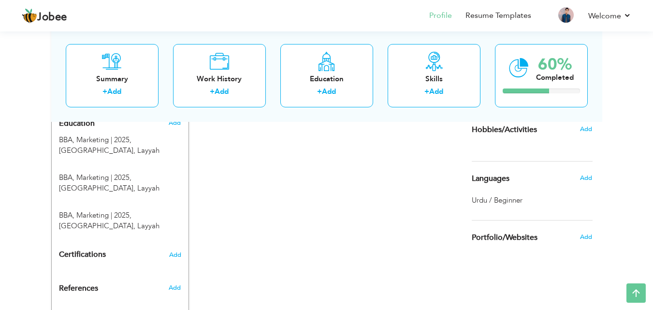
scroll to position [436, 0]
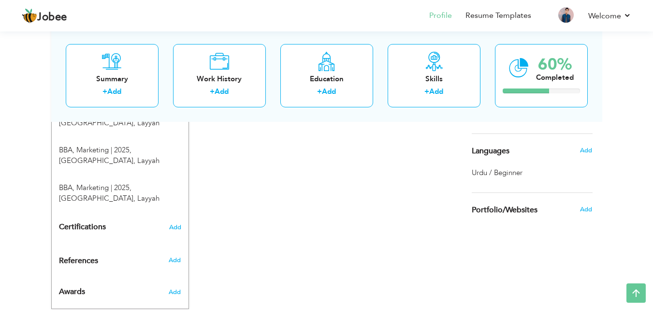
click at [179, 278] on div "Add" at bounding box center [176, 289] width 23 height 23
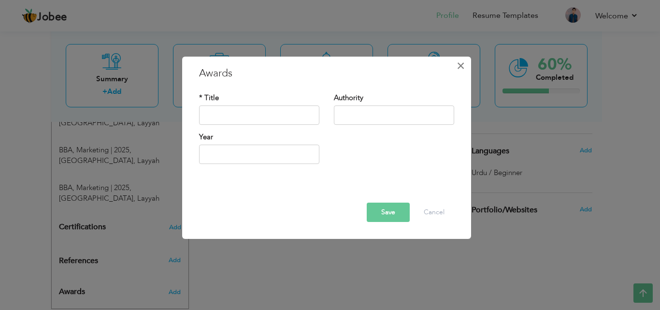
click at [454, 64] on button "×" at bounding box center [460, 65] width 15 height 15
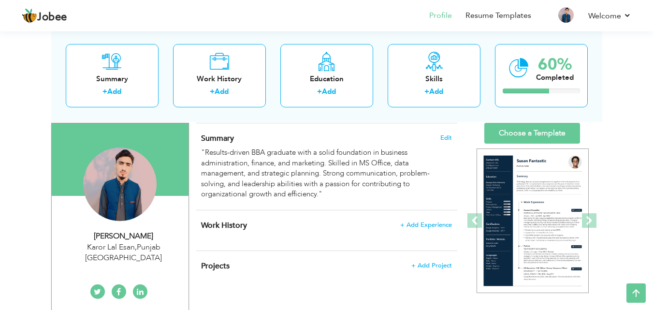
scroll to position [0, 0]
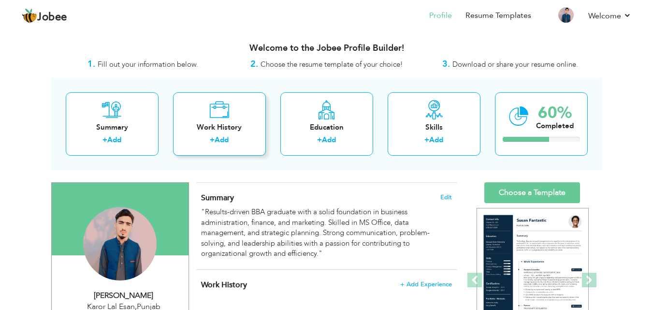
click at [214, 123] on div "Work History" at bounding box center [219, 127] width 77 height 10
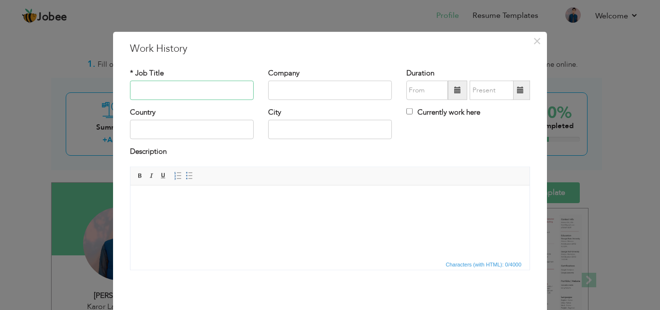
click at [167, 88] on input "text" at bounding box center [192, 90] width 124 height 19
type input "Teaching"
click at [533, 39] on span "×" at bounding box center [537, 40] width 8 height 17
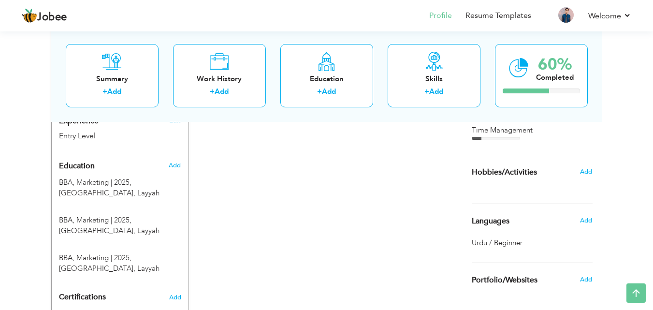
scroll to position [365, 0]
click at [588, 174] on span "Add" at bounding box center [586, 172] width 13 height 9
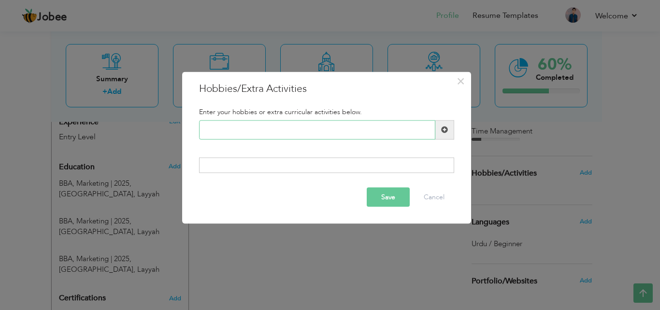
type input "E"
type input "R"
click at [461, 81] on span "×" at bounding box center [461, 80] width 8 height 17
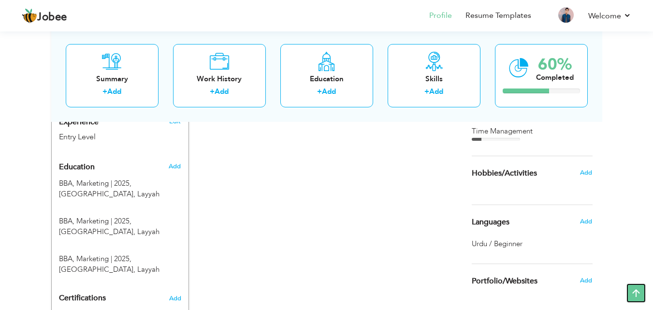
click at [629, 293] on icon at bounding box center [636, 292] width 19 height 19
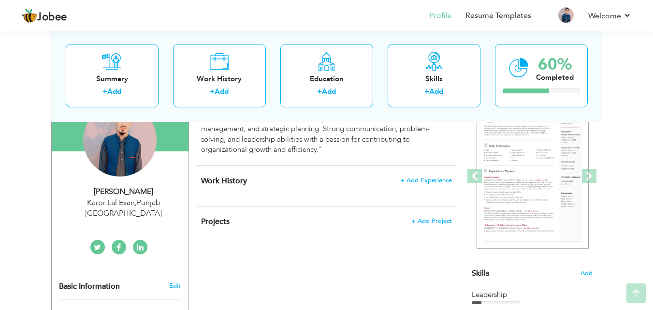
scroll to position [104, 0]
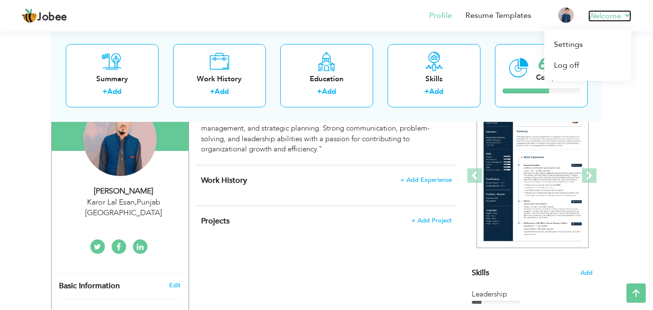
click at [628, 16] on link "Welcome" at bounding box center [609, 16] width 43 height 12
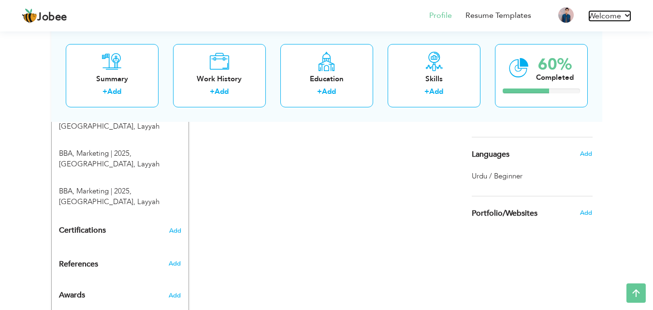
scroll to position [436, 0]
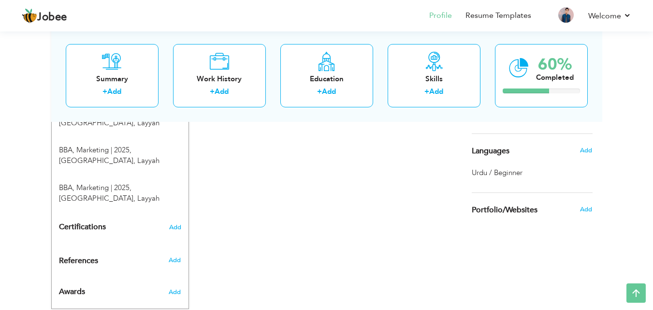
click at [319, 236] on div "Change Remove Habib Ullah Karor Lal Esan , Punjab Pakistan × Upload Photo" at bounding box center [326, 27] width 551 height 587
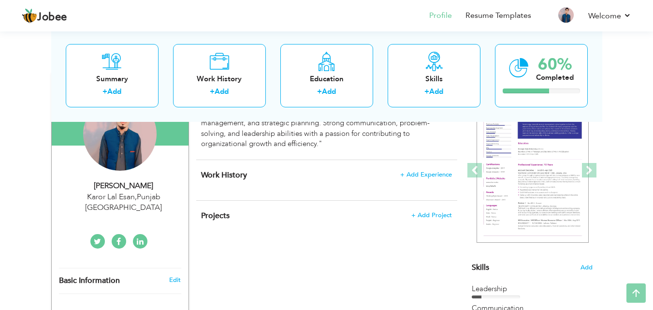
scroll to position [111, 0]
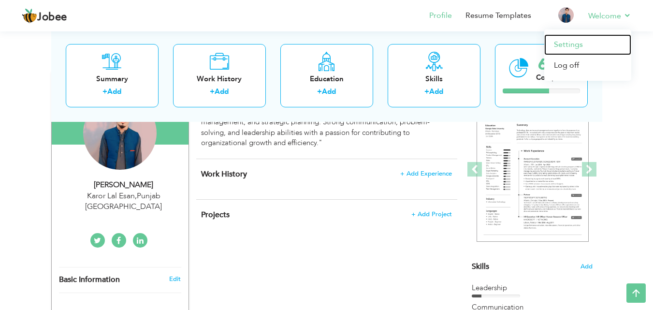
click at [609, 38] on link "Settings" at bounding box center [587, 44] width 87 height 21
